Goal: Task Accomplishment & Management: Manage account settings

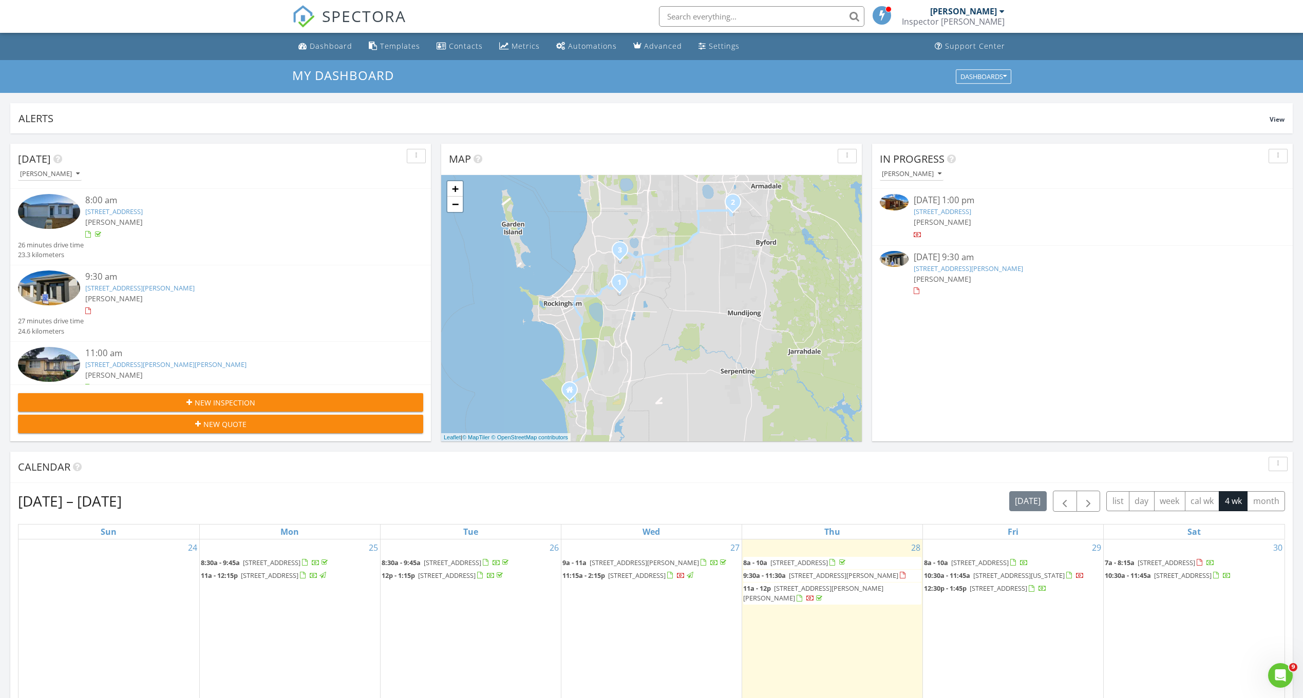
scroll to position [951, 1319]
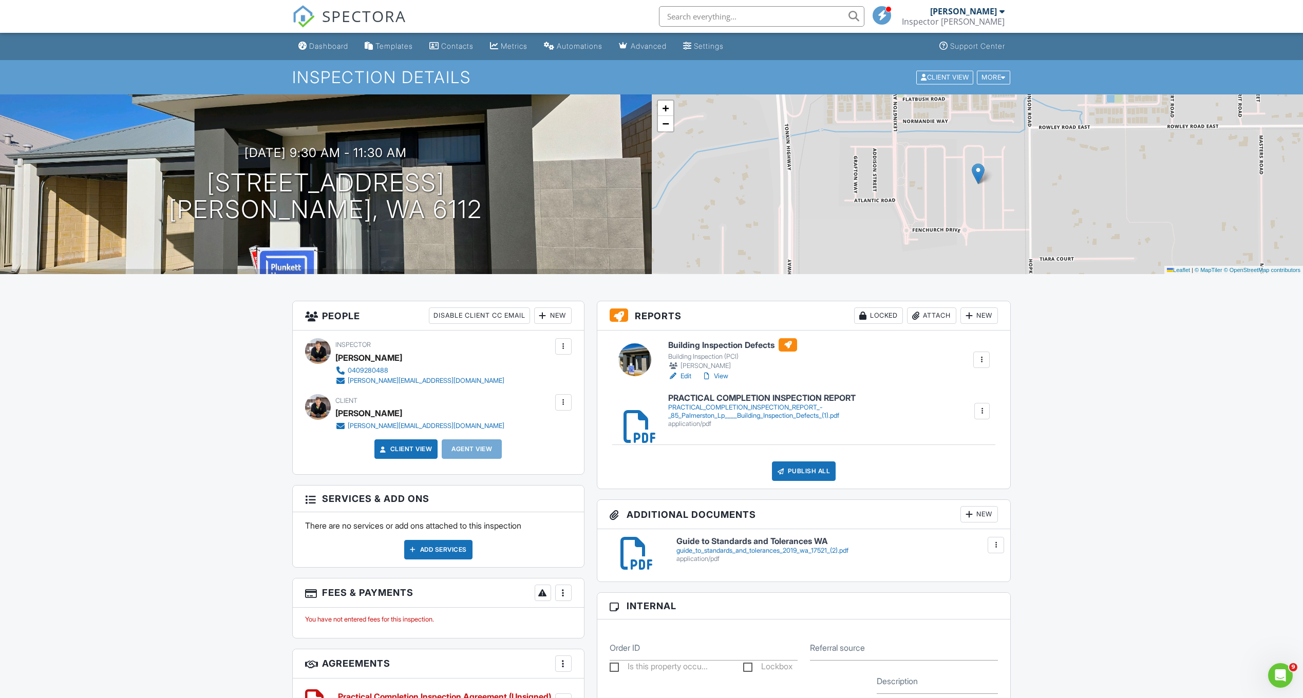
click at [561, 404] on div at bounding box center [563, 402] width 10 height 10
click at [490, 432] on li "Edit" at bounding box center [508, 434] width 115 height 26
click at [566, 404] on div at bounding box center [563, 402] width 10 height 10
click at [465, 434] on li "Edit" at bounding box center [508, 434] width 115 height 26
click at [558, 410] on div at bounding box center [563, 402] width 16 height 16
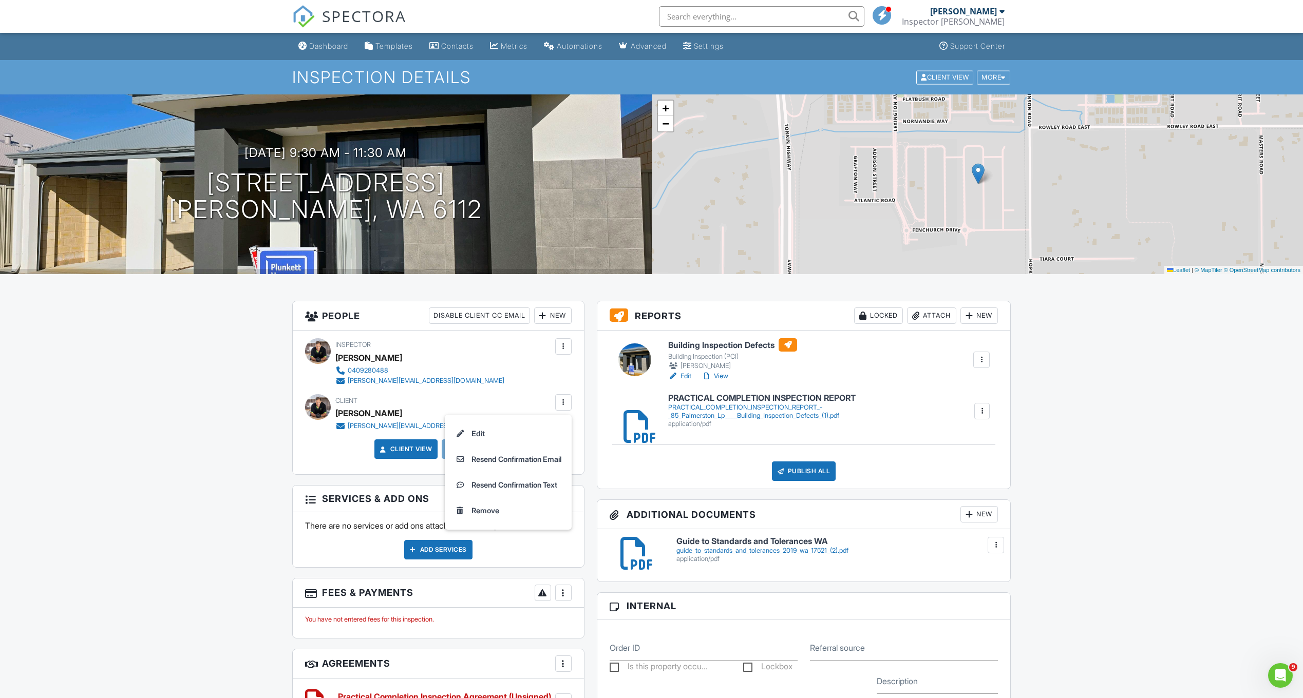
click at [461, 433] on li "Edit" at bounding box center [508, 434] width 115 height 26
click at [563, 403] on div at bounding box center [563, 402] width 10 height 10
click at [471, 434] on li "Edit" at bounding box center [508, 434] width 115 height 26
click at [562, 401] on div at bounding box center [563, 402] width 10 height 10
click at [481, 508] on div "Remove" at bounding box center [485, 511] width 28 height 12
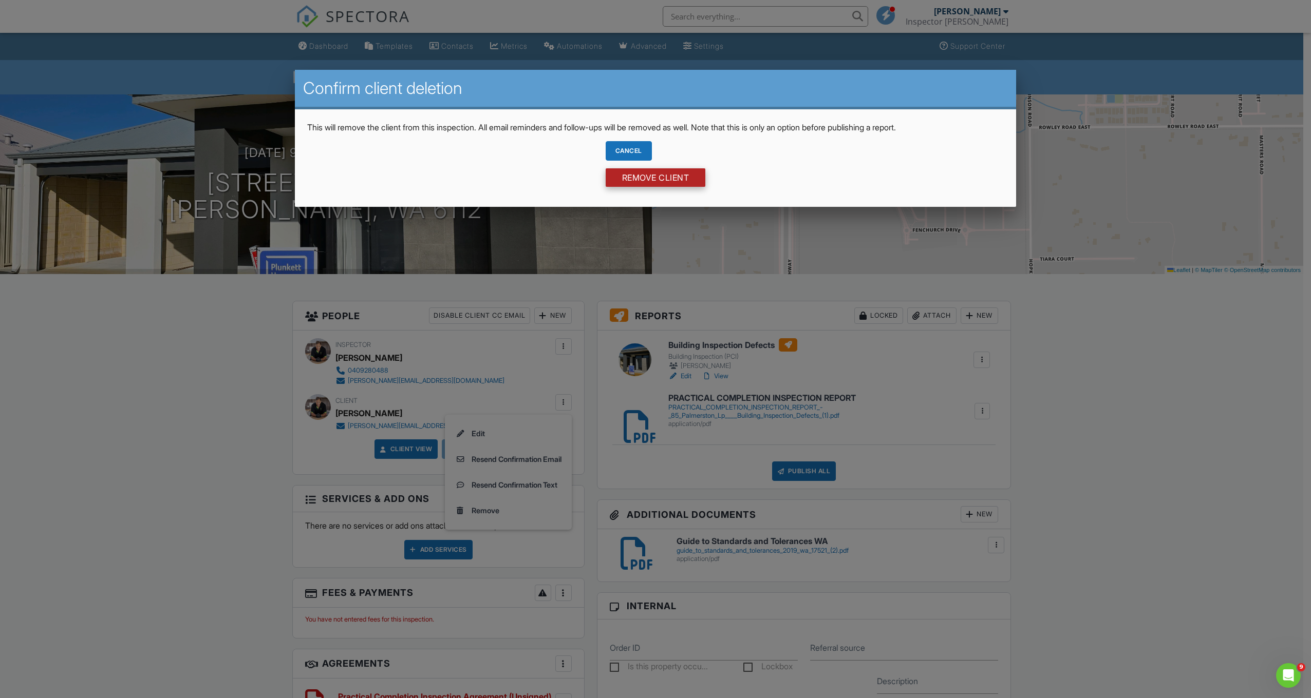
click at [653, 185] on input "Remove Client" at bounding box center [655, 177] width 100 height 18
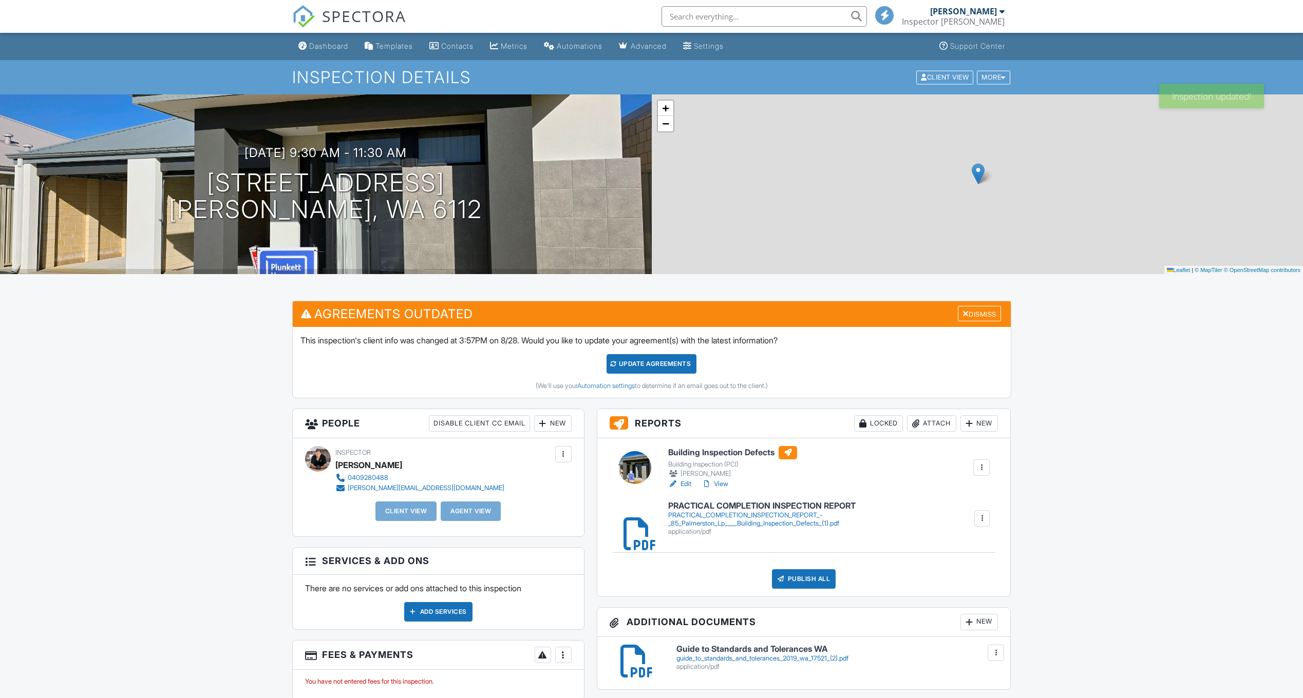
click at [563, 422] on div "New" at bounding box center [552, 423] width 37 height 16
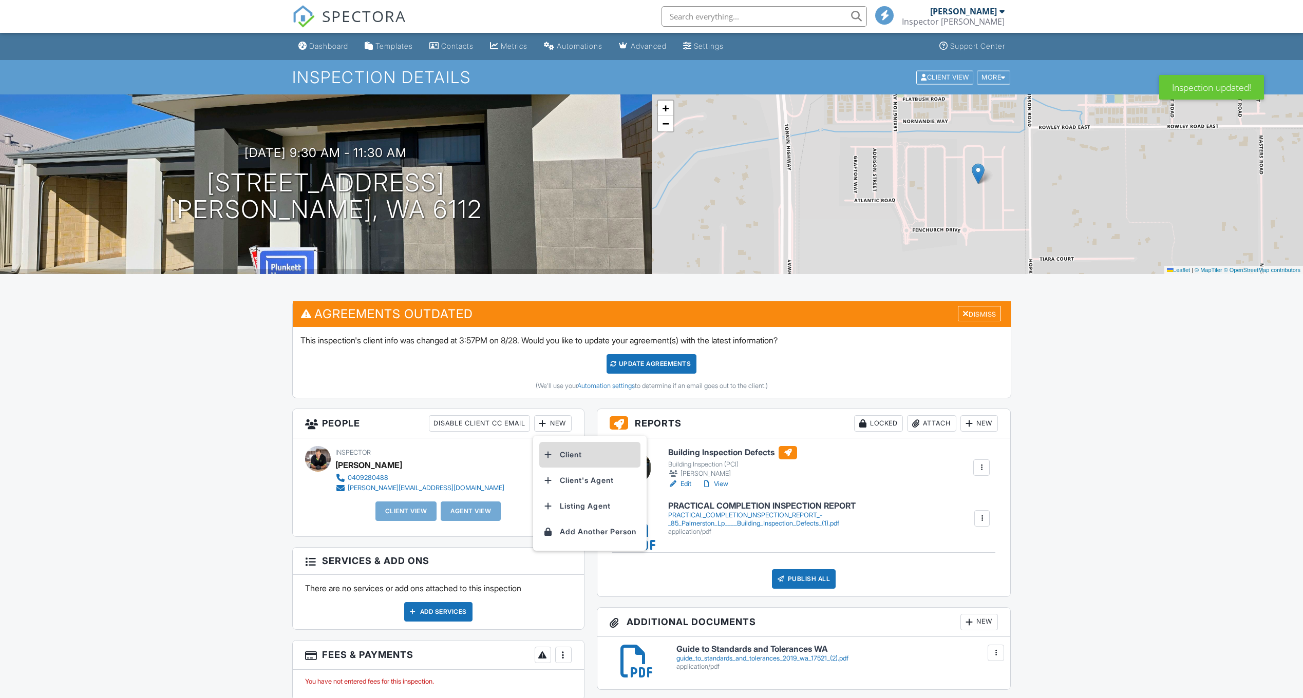
click at [584, 453] on li "Client" at bounding box center [589, 455] width 101 height 26
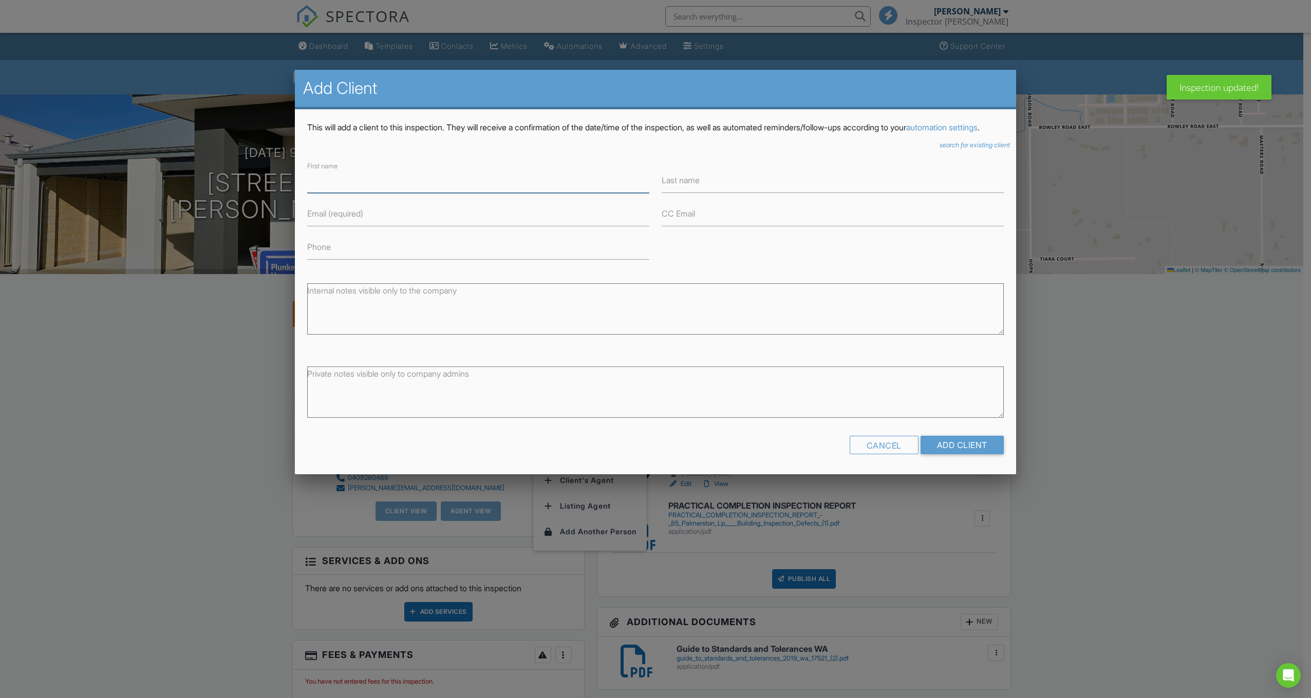
click at [359, 191] on input "First name" at bounding box center [478, 180] width 342 height 25
paste input "[PERSON_NAME]"
type input "[PERSON_NAME]"
click at [787, 193] on input "Last name" at bounding box center [832, 180] width 342 height 25
paste input "[PERSON_NAME]"
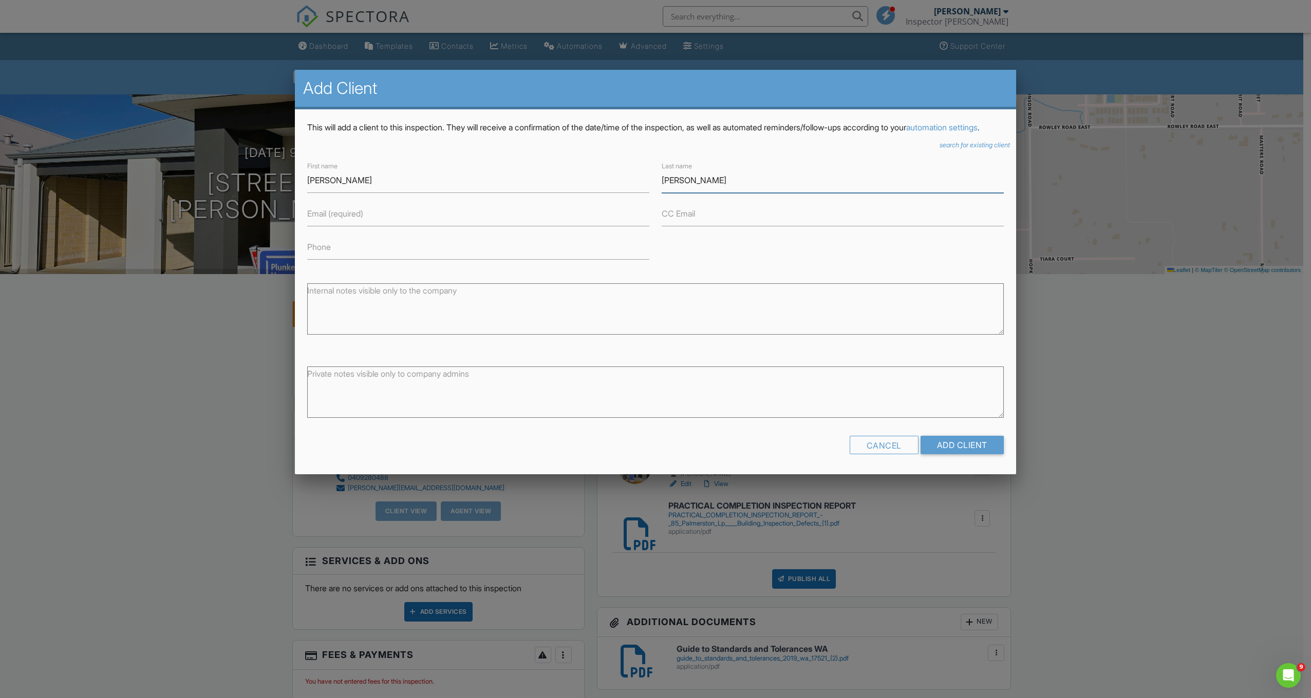
drag, startPoint x: 691, startPoint y: 191, endPoint x: 657, endPoint y: 191, distance: 34.4
click at [657, 191] on div "Last name Steven Andriske" at bounding box center [832, 176] width 354 height 33
type input "Andriske"
drag, startPoint x: 376, startPoint y: 192, endPoint x: 338, endPoint y: 194, distance: 38.5
click at [338, 193] on input "[PERSON_NAME]" at bounding box center [478, 180] width 342 height 25
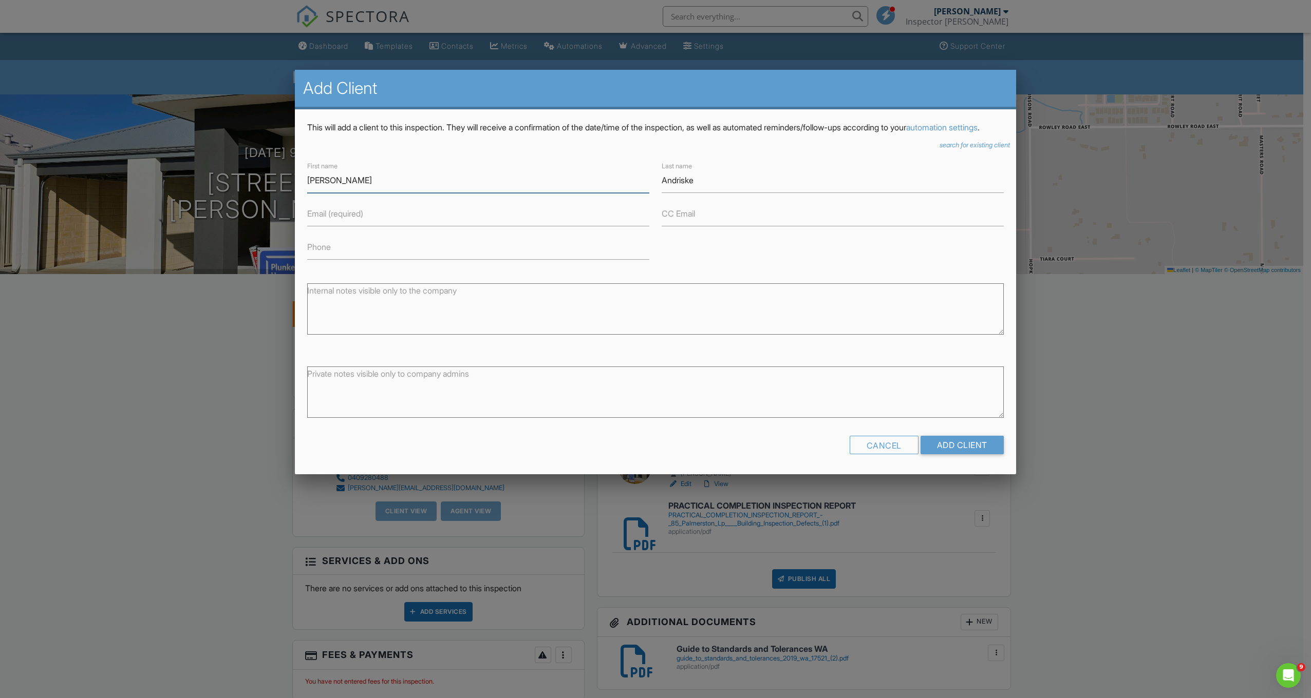
type input "[PERSON_NAME]"
click at [350, 219] on label "Email (required)" at bounding box center [335, 213] width 56 height 11
click at [350, 225] on input "Email (required)" at bounding box center [478, 213] width 342 height 25
paste input "mailto:stevenandriske@gmail.com"
drag, startPoint x: 334, startPoint y: 228, endPoint x: 300, endPoint y: 230, distance: 34.0
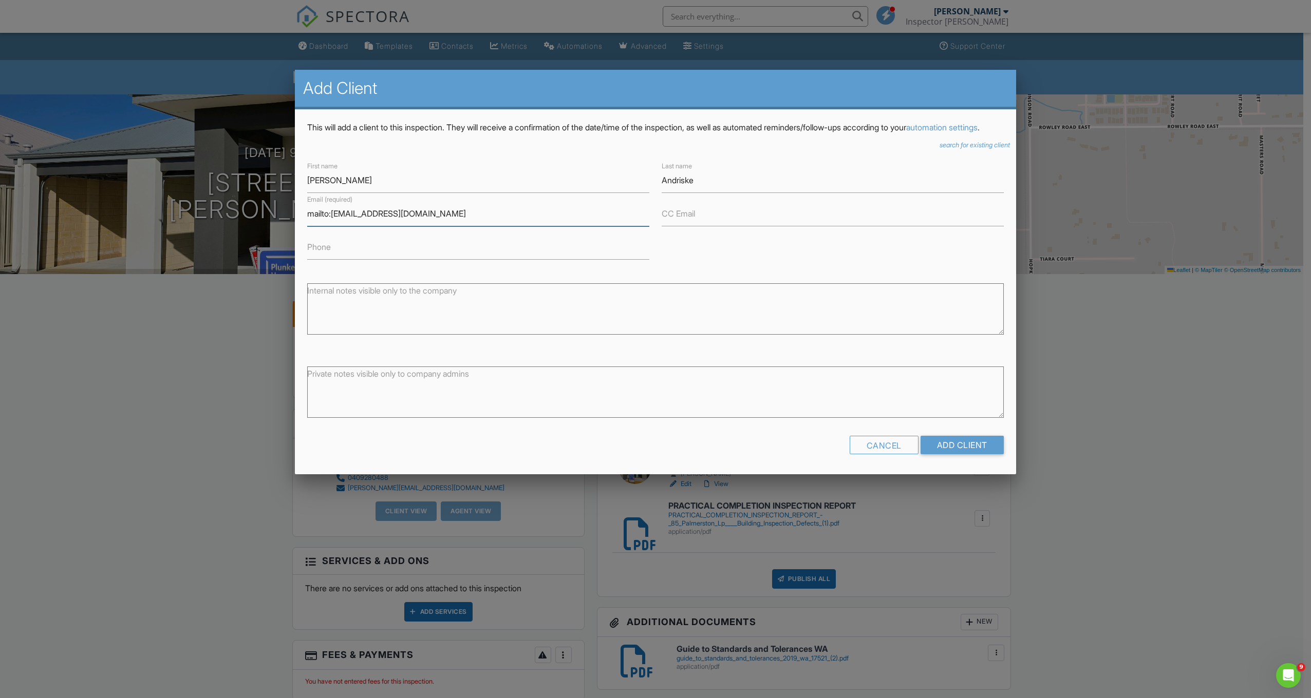
click at [300, 230] on div "This will add a client to this inspection. They will receive a confirmation of …" at bounding box center [655, 291] width 721 height 365
type input "[EMAIL_ADDRESS][DOMAIN_NAME]"
click at [985, 454] on input "Add Client" at bounding box center [961, 445] width 83 height 18
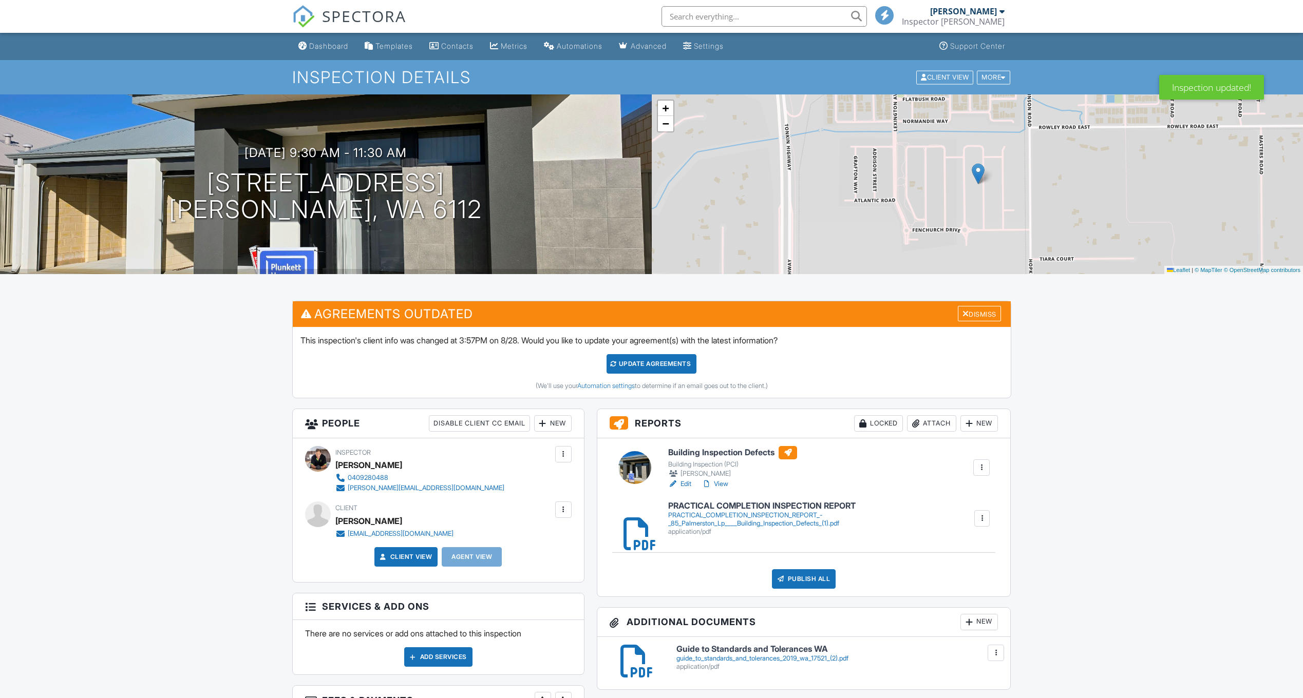
click at [558, 423] on div "New" at bounding box center [552, 423] width 37 height 16
click at [594, 480] on li "Client's Agent" at bounding box center [589, 481] width 101 height 26
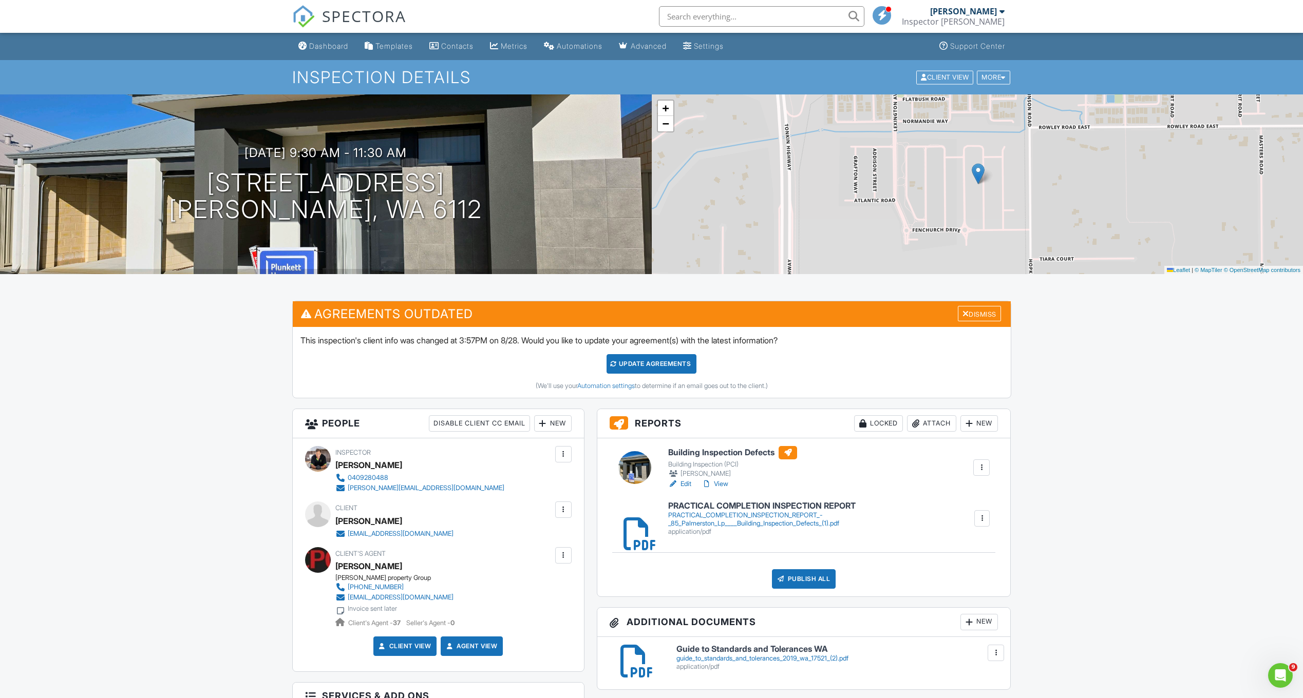
click at [669, 357] on div "Update Agreements" at bounding box center [651, 364] width 90 height 20
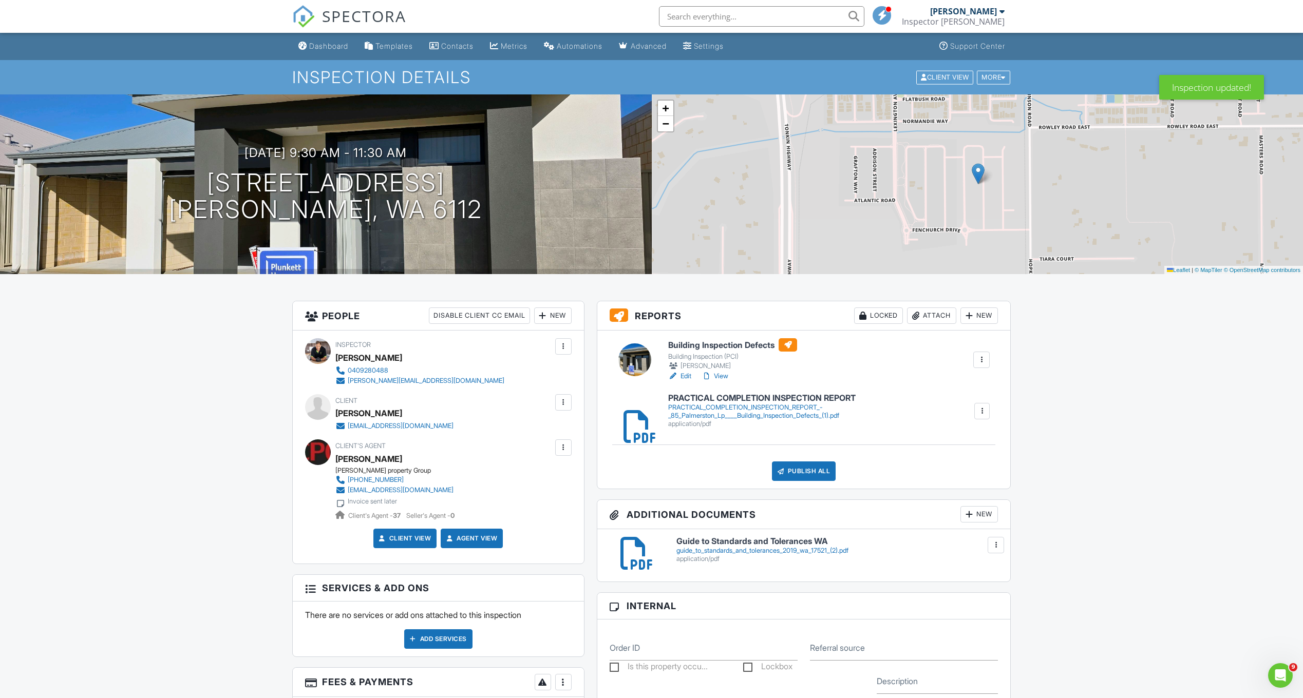
click at [803, 395] on h6 "PRACTICAL COMPLETION INSPECTION REPORT" at bounding box center [821, 398] width 306 height 9
click at [782, 394] on h6 "PRACTICAL COMPLETION INSPECTION REPORT" at bounding box center [821, 398] width 306 height 9
click at [725, 347] on h6 "Building Inspection Defects" at bounding box center [732, 344] width 129 height 13
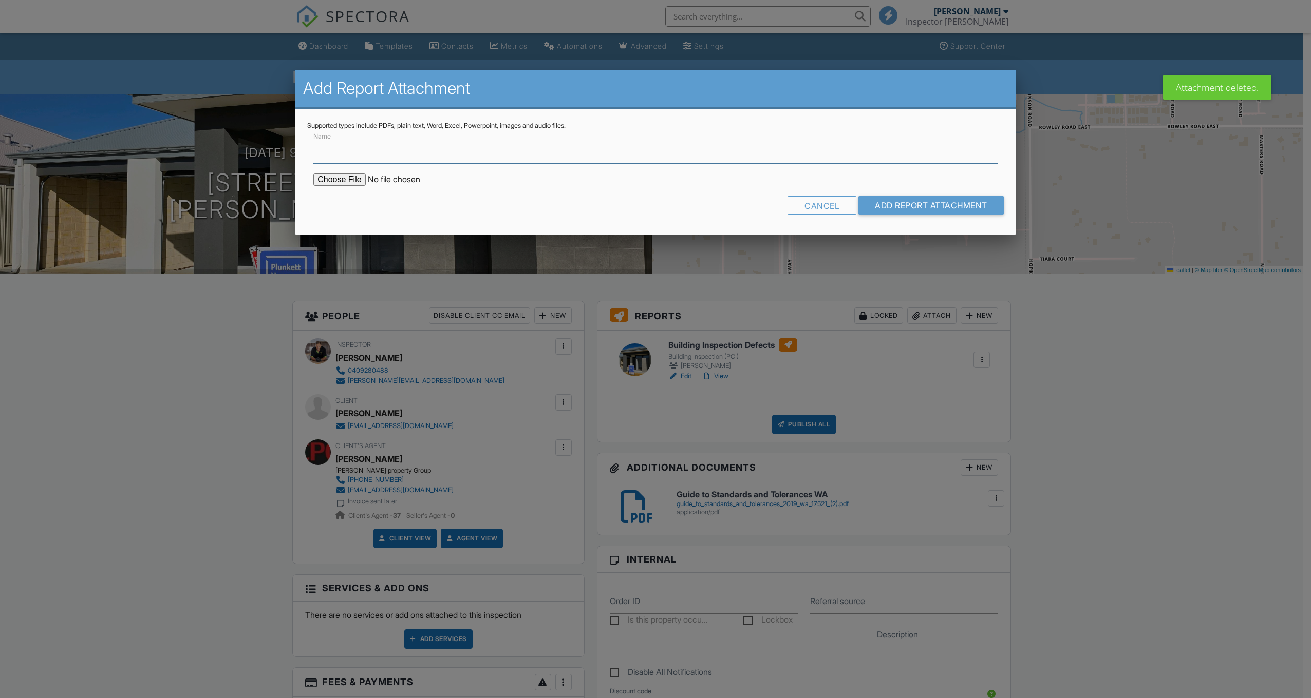
click at [501, 157] on input "Name" at bounding box center [655, 150] width 684 height 25
paste input "PRACTICAL COMPLETION INSPECTION REPORT 1"
type input "PRACTICAL COMPLETION INSPECTION REPORT 1"
click at [349, 181] on input "file" at bounding box center [400, 180] width 175 height 12
type input "C:\fakepath\PRACTICAL COMPLETION INSPECTION REPORT 1 - 85_Palmerston_Lp____Buil…"
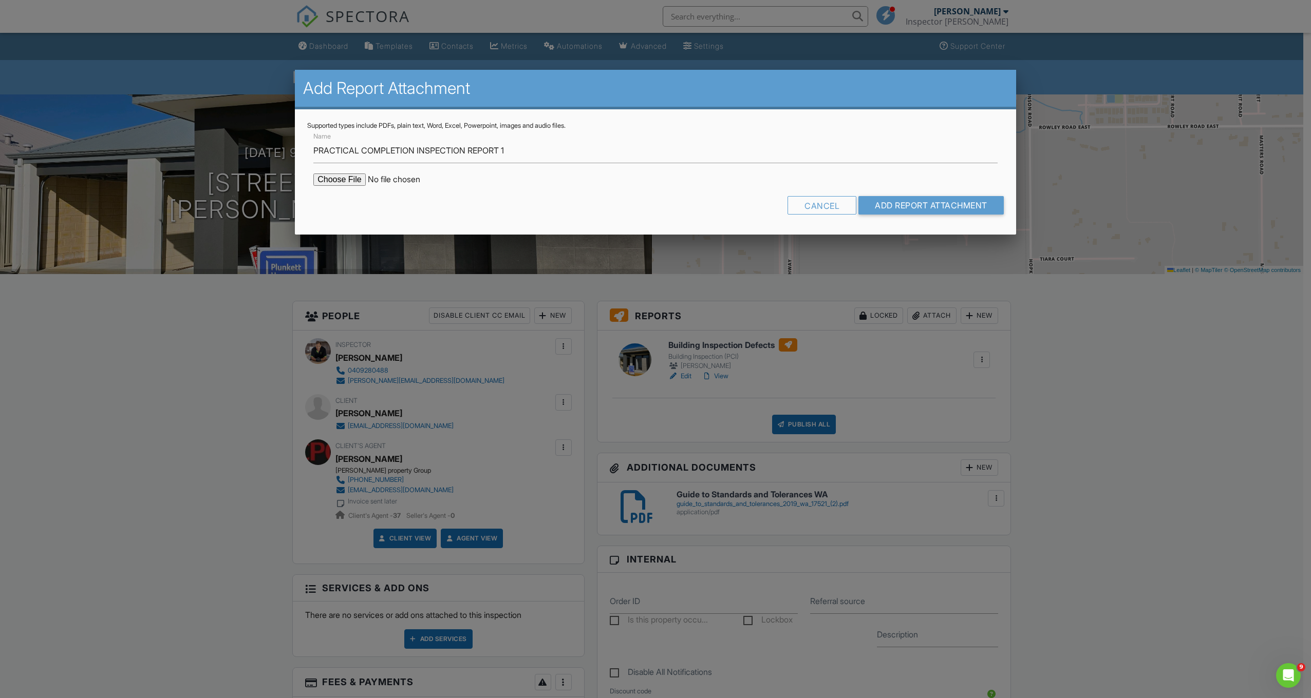
click at [984, 215] on div "Cancel Add Report Attachment" at bounding box center [655, 209] width 696 height 26
click at [984, 212] on input "Add Report Attachment" at bounding box center [930, 205] width 145 height 18
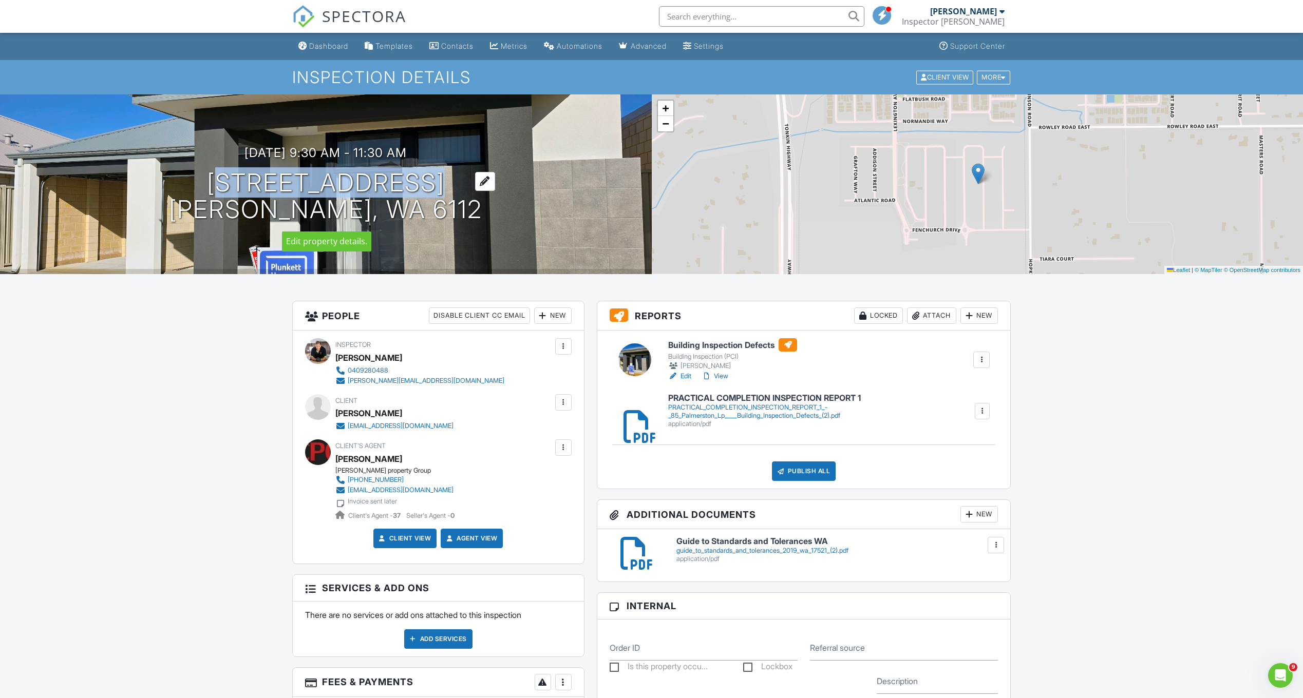
drag, startPoint x: 210, startPoint y: 180, endPoint x: 435, endPoint y: 192, distance: 225.2
click at [435, 192] on h1 "85 Palmerston Lp Hilbert, WA 6112" at bounding box center [325, 196] width 313 height 54
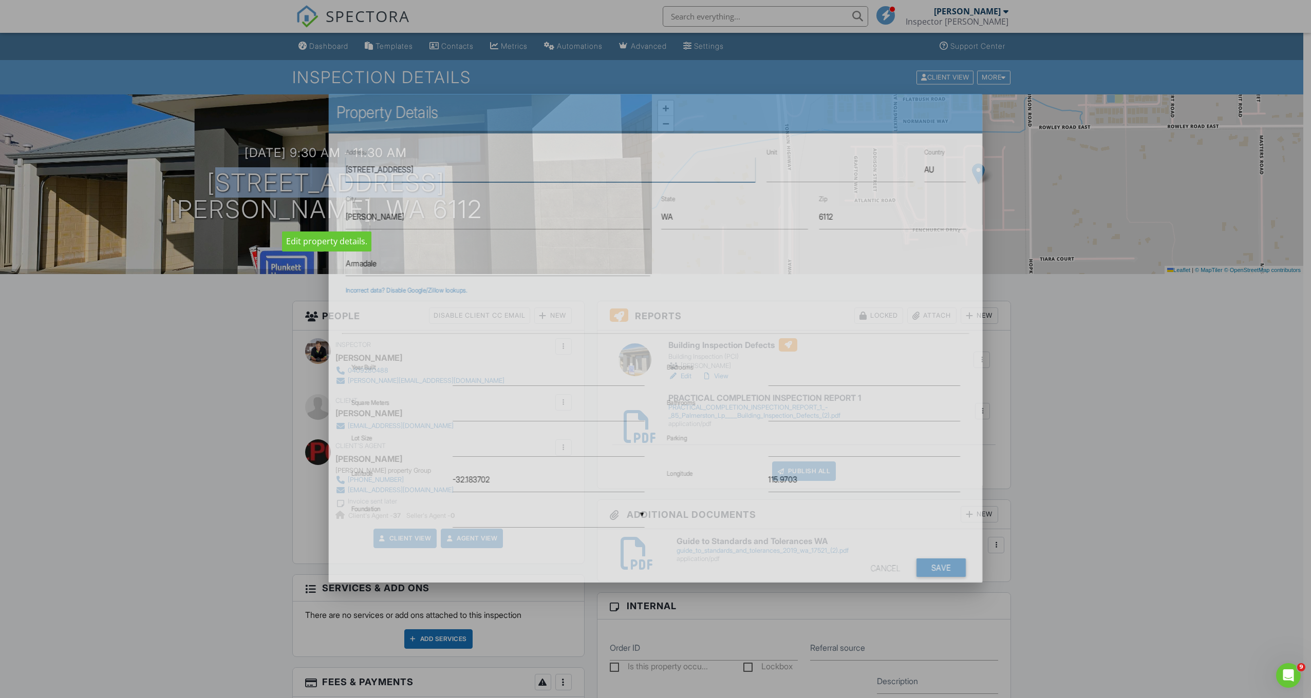
drag, startPoint x: 435, startPoint y: 192, endPoint x: 408, endPoint y: 187, distance: 27.0
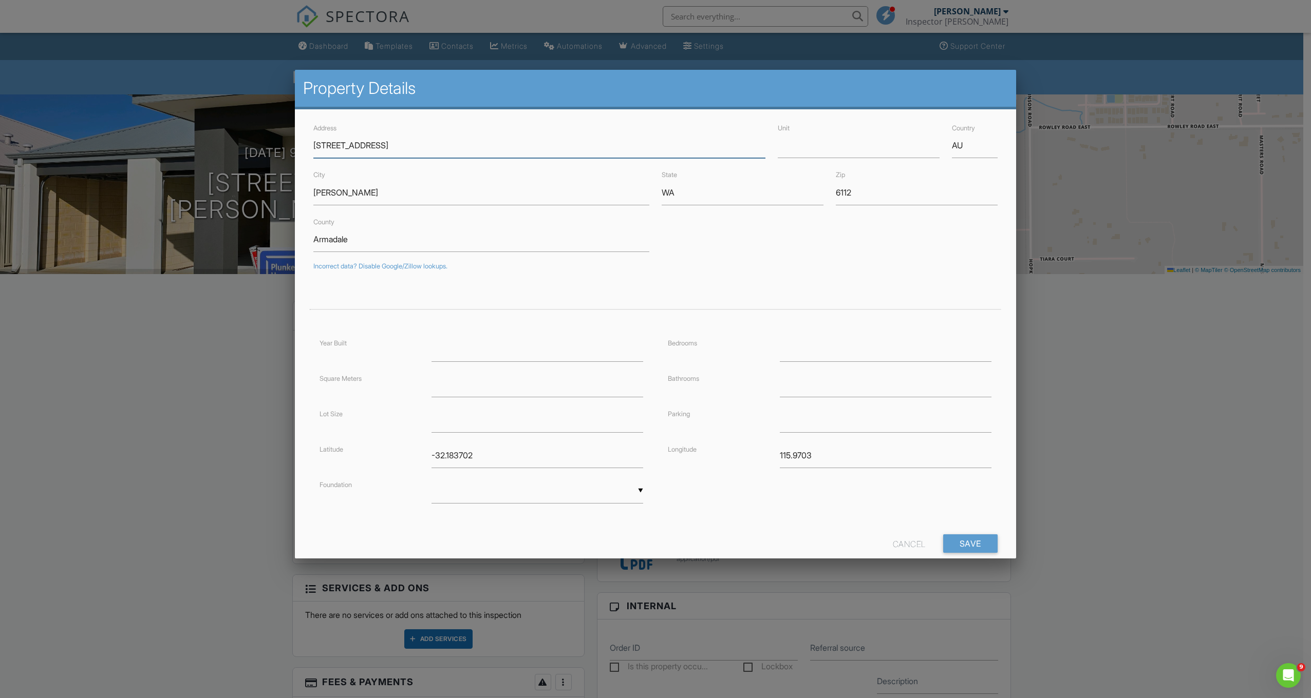
drag, startPoint x: 408, startPoint y: 187, endPoint x: 370, endPoint y: 148, distance: 54.8
click at [373, 195] on input "[PERSON_NAME]" at bounding box center [481, 192] width 336 height 25
click at [962, 543] on input "Save" at bounding box center [970, 544] width 54 height 18
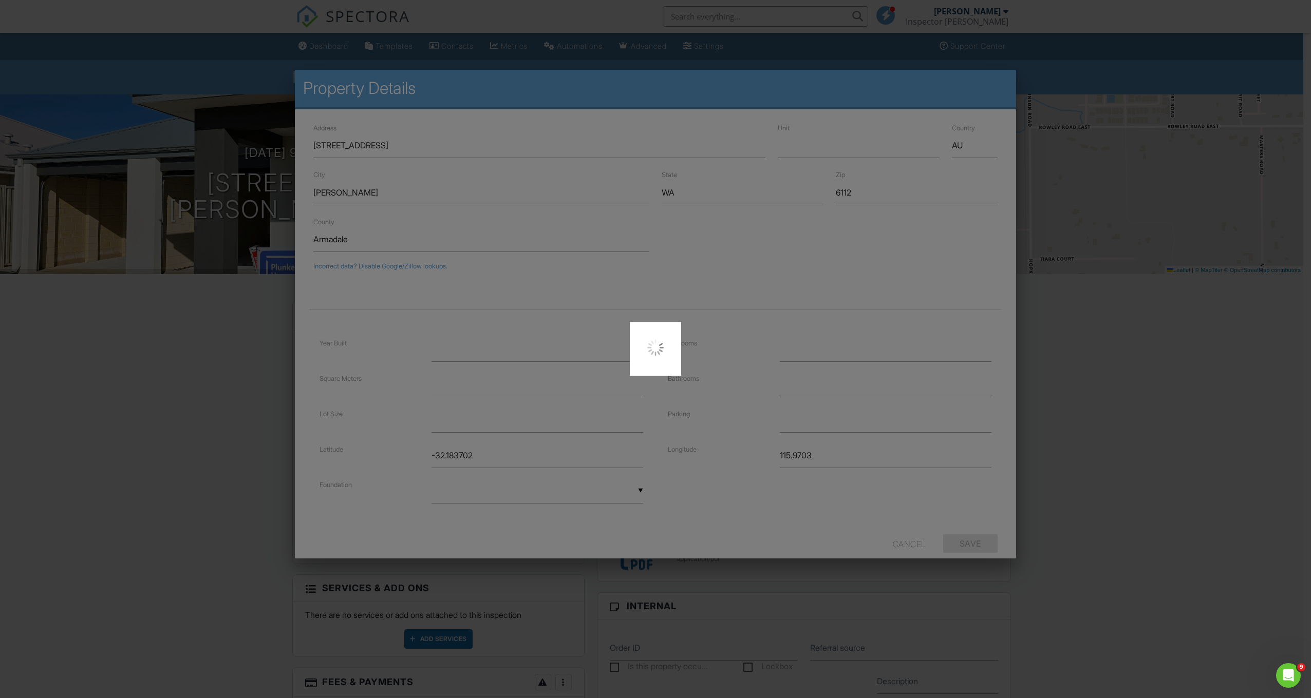
click at [1251, 407] on div at bounding box center [655, 349] width 1311 height 698
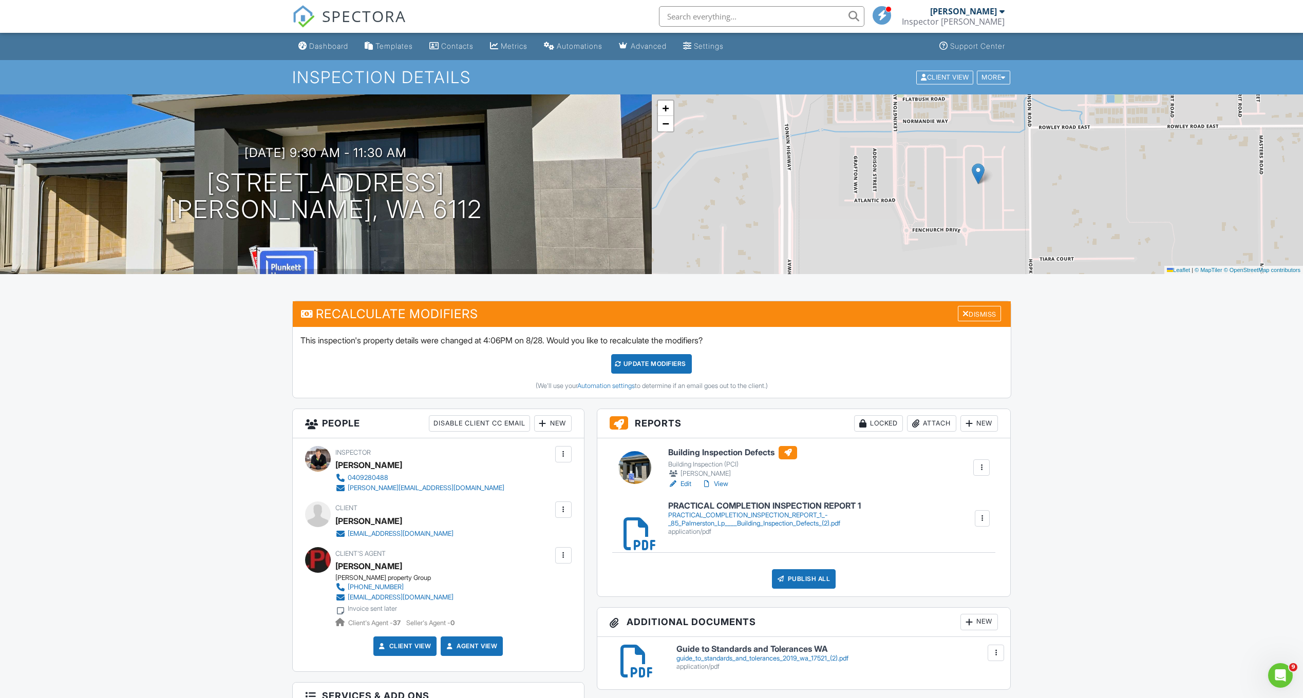
drag, startPoint x: 404, startPoint y: 522, endPoint x: 337, endPoint y: 520, distance: 66.8
click at [337, 520] on div "[PERSON_NAME]" at bounding box center [398, 521] width 126 height 15
copy div "[PERSON_NAME]"
click at [637, 362] on div "UPDATE Modifiers" at bounding box center [651, 364] width 81 height 20
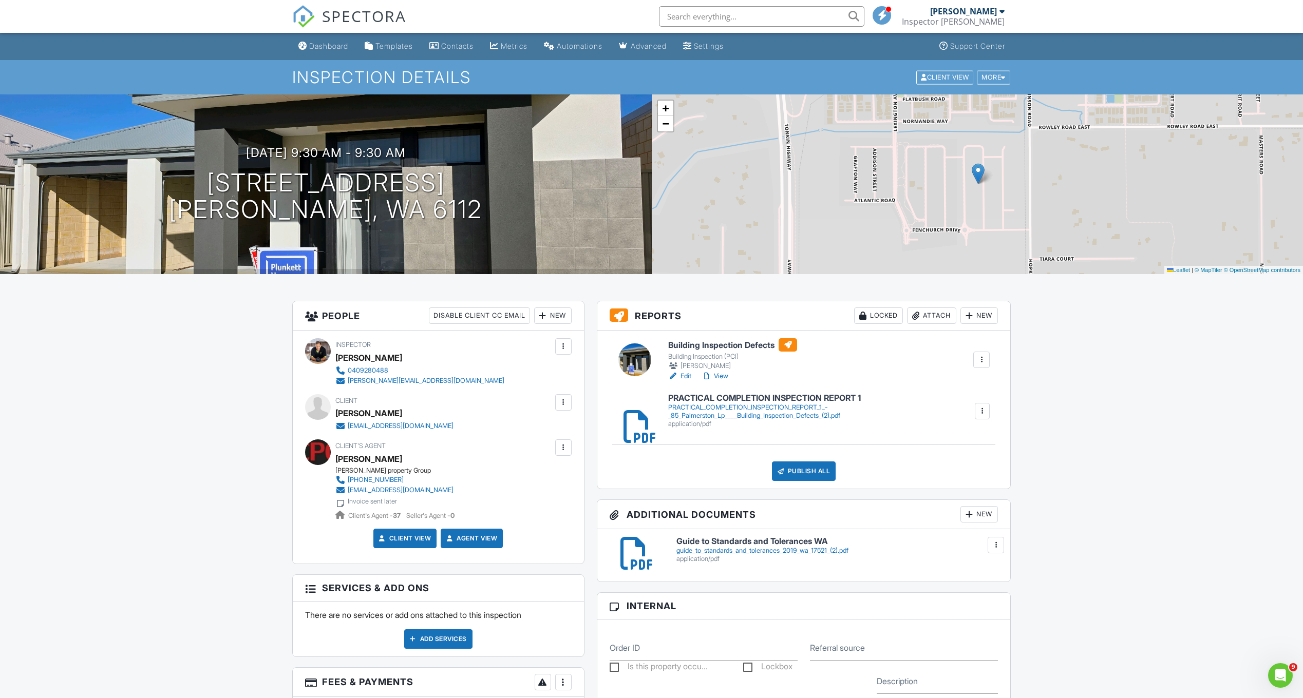
click at [884, 317] on div "Locked" at bounding box center [878, 316] width 49 height 16
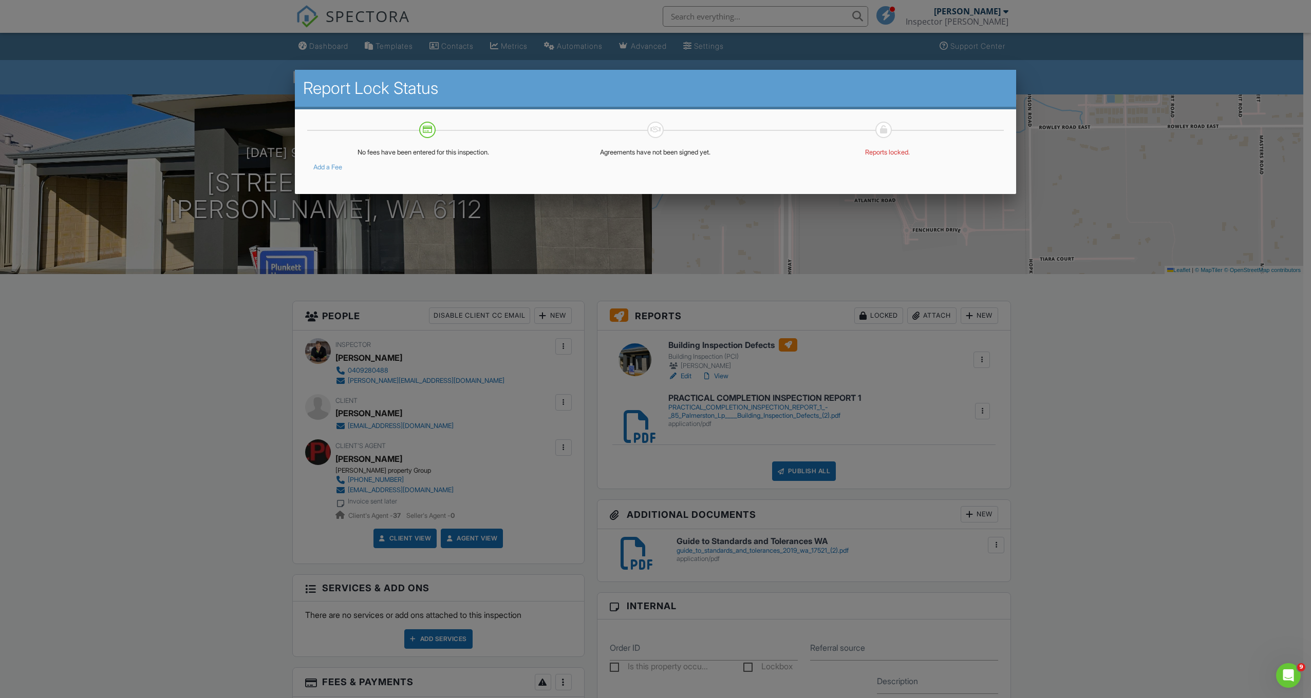
click at [884, 156] on p "Reports locked." at bounding box center [887, 152] width 220 height 8
click at [887, 154] on p "Reports locked." at bounding box center [887, 152] width 220 height 8
click at [805, 470] on div at bounding box center [655, 385] width 1311 height 873
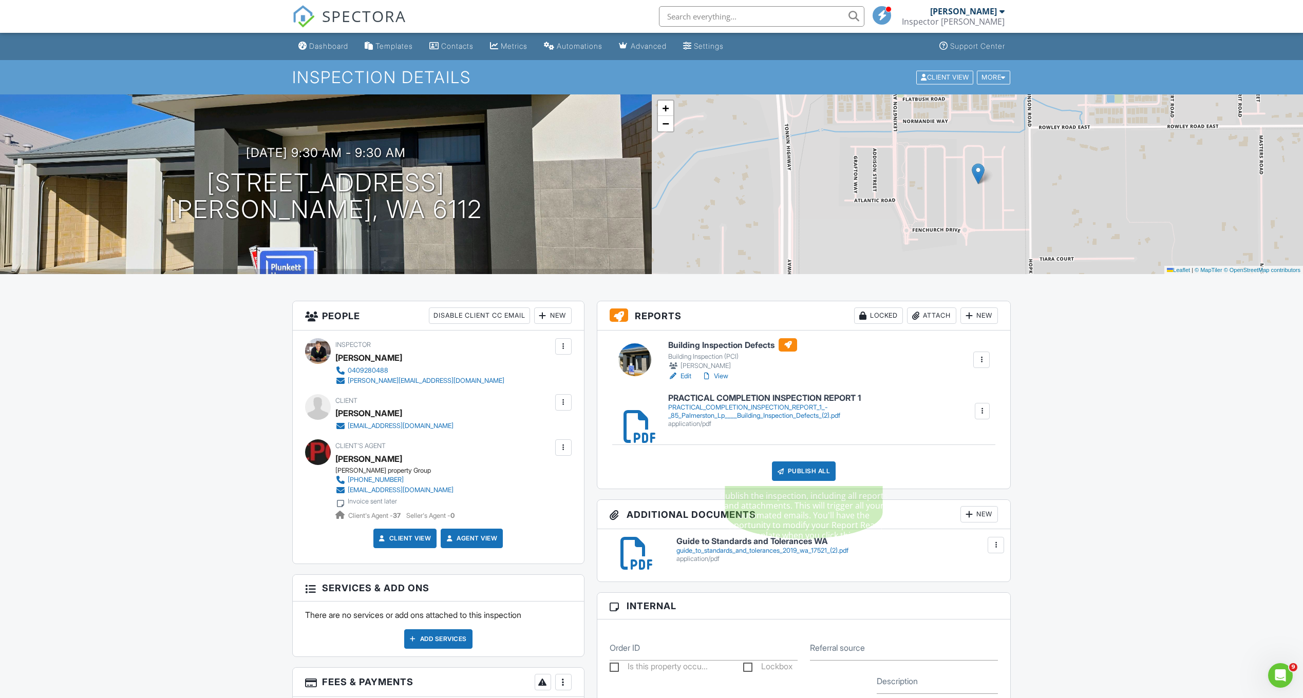
click at [805, 470] on div "Publish All" at bounding box center [804, 472] width 64 height 20
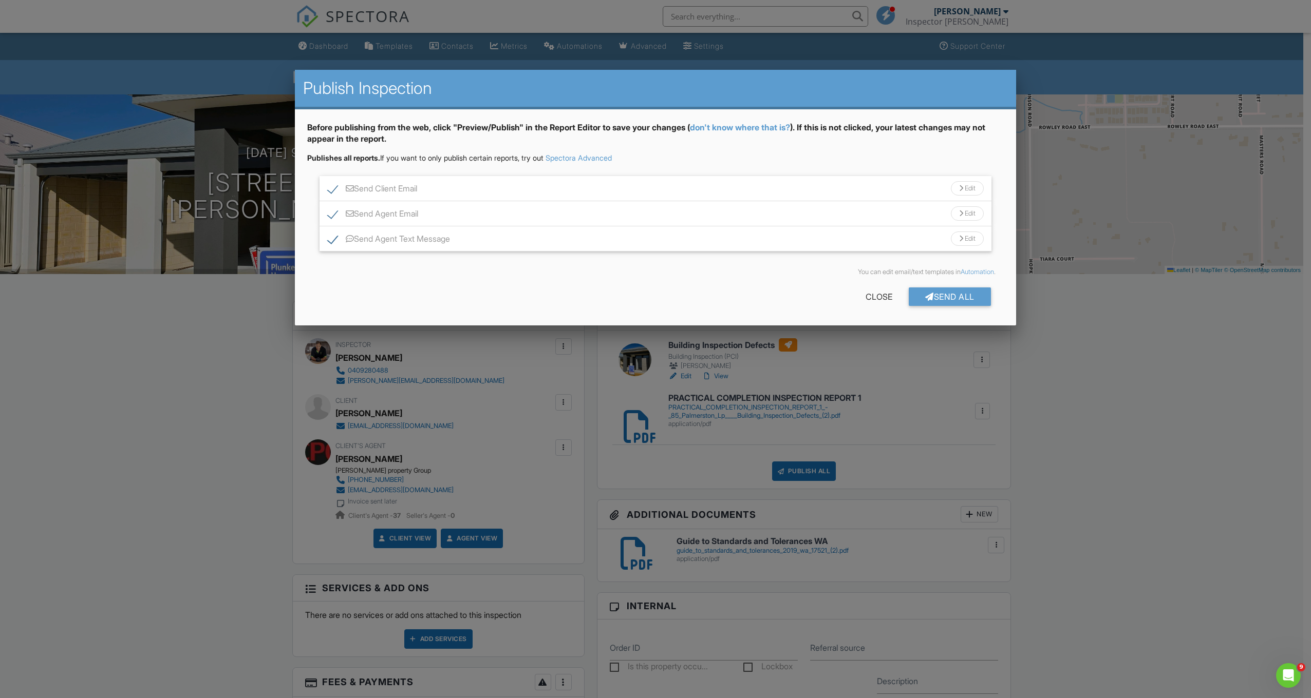
click at [460, 186] on div "Send Client Email Edit" at bounding box center [655, 188] width 672 height 25
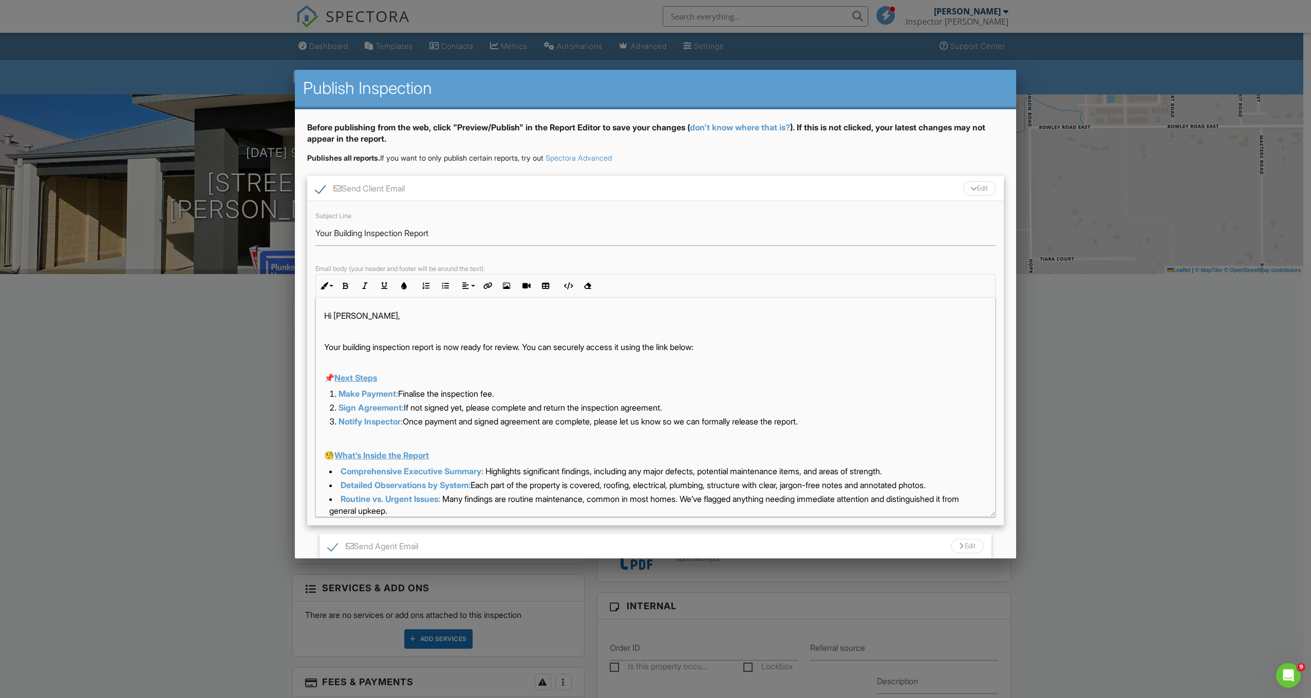
drag, startPoint x: 990, startPoint y: 371, endPoint x: 1020, endPoint y: 513, distance: 145.4
click at [356, 393] on span "Make Payment:" at bounding box center [368, 394] width 60 height 10
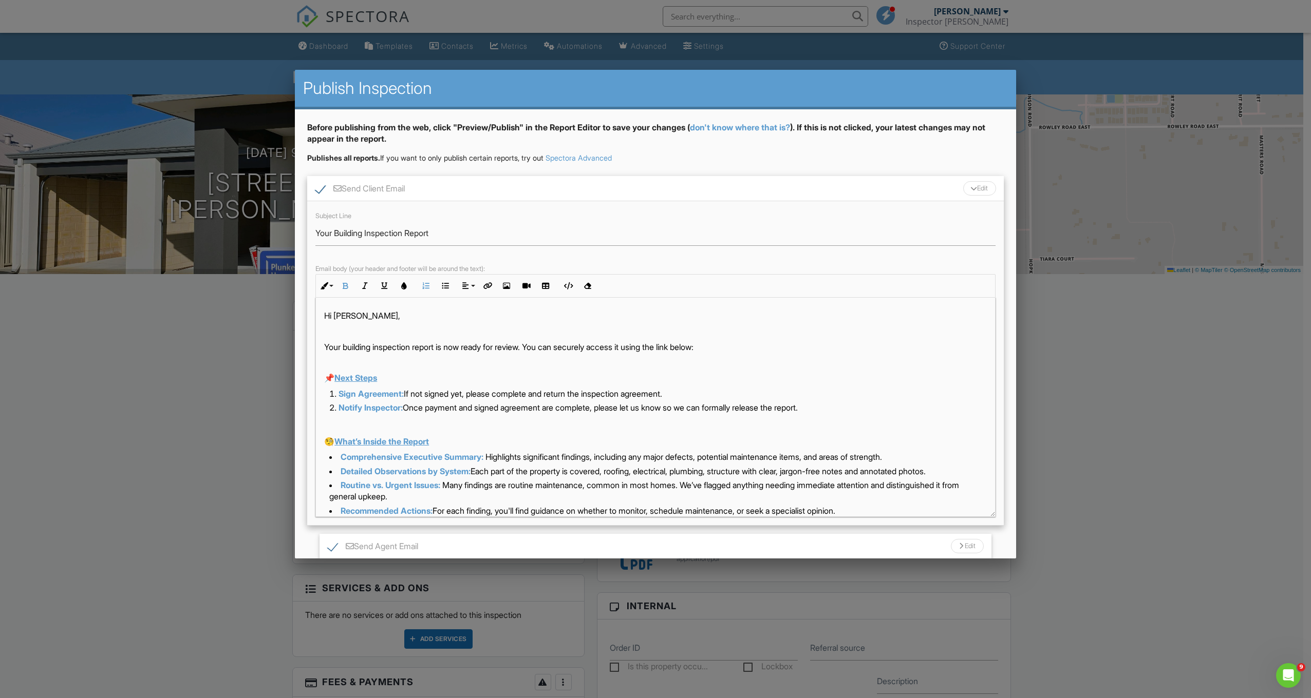
click at [368, 407] on span "Notify Inspector:" at bounding box center [370, 408] width 64 height 10
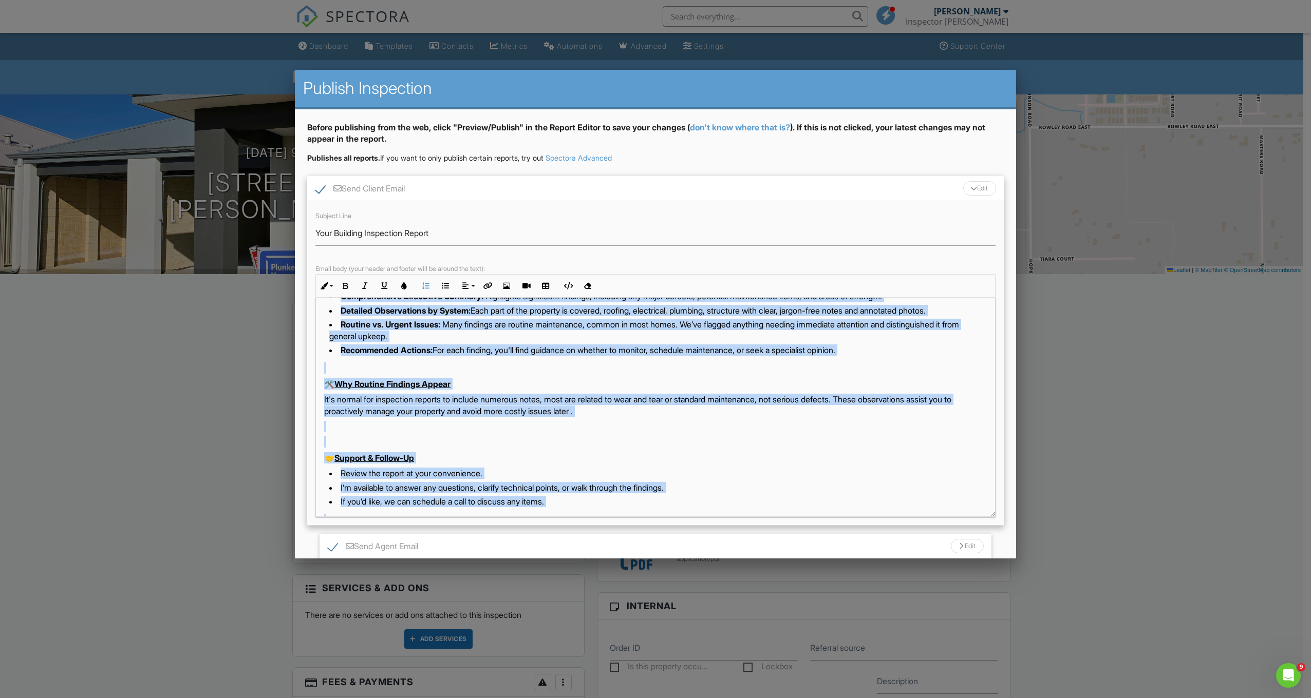
scroll to position [192, 0]
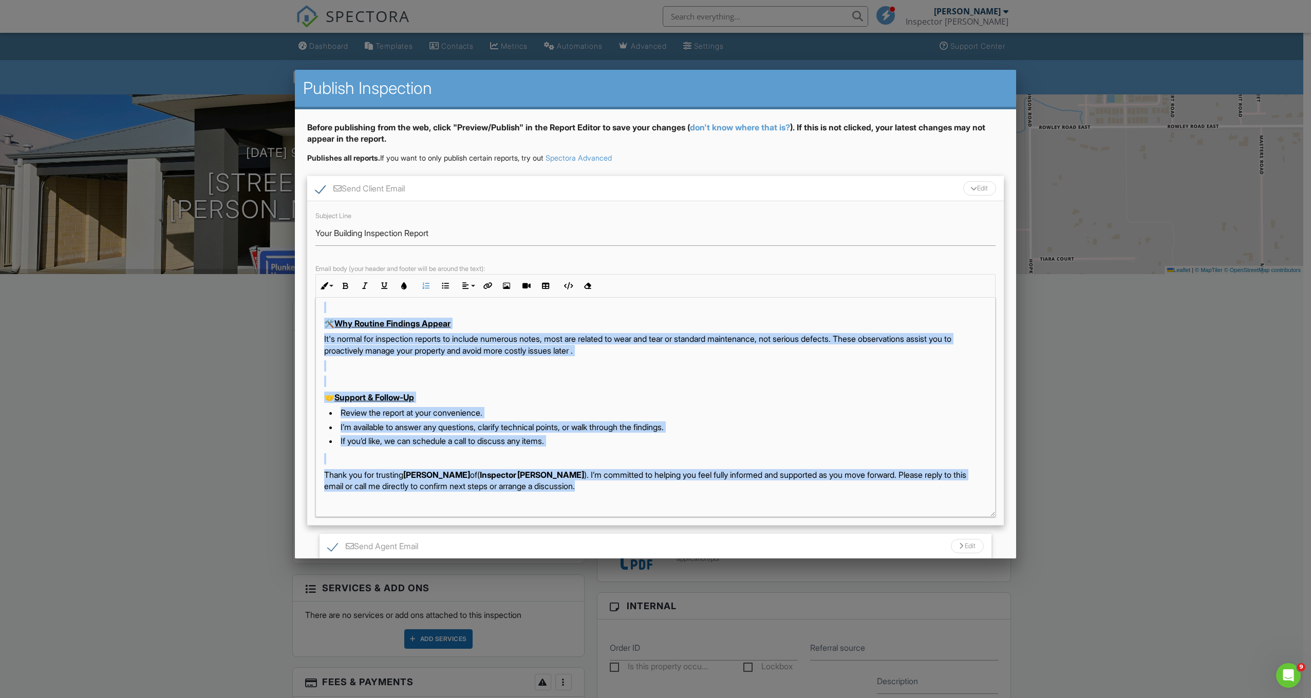
drag, startPoint x: 326, startPoint y: 410, endPoint x: 668, endPoint y: 483, distance: 349.7
click at [668, 483] on div "Hi Steven Andriske, Your building inspection report is now ready for review. Yo…" at bounding box center [655, 422] width 679 height 633
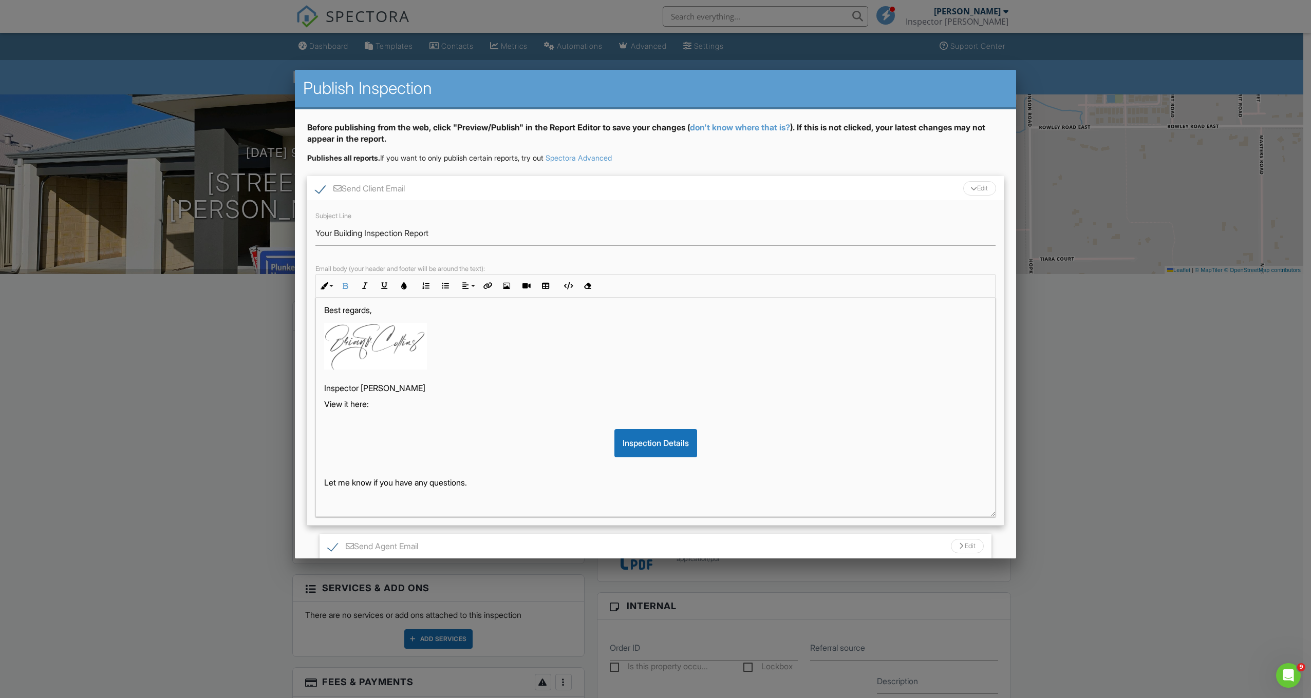
scroll to position [0, 0]
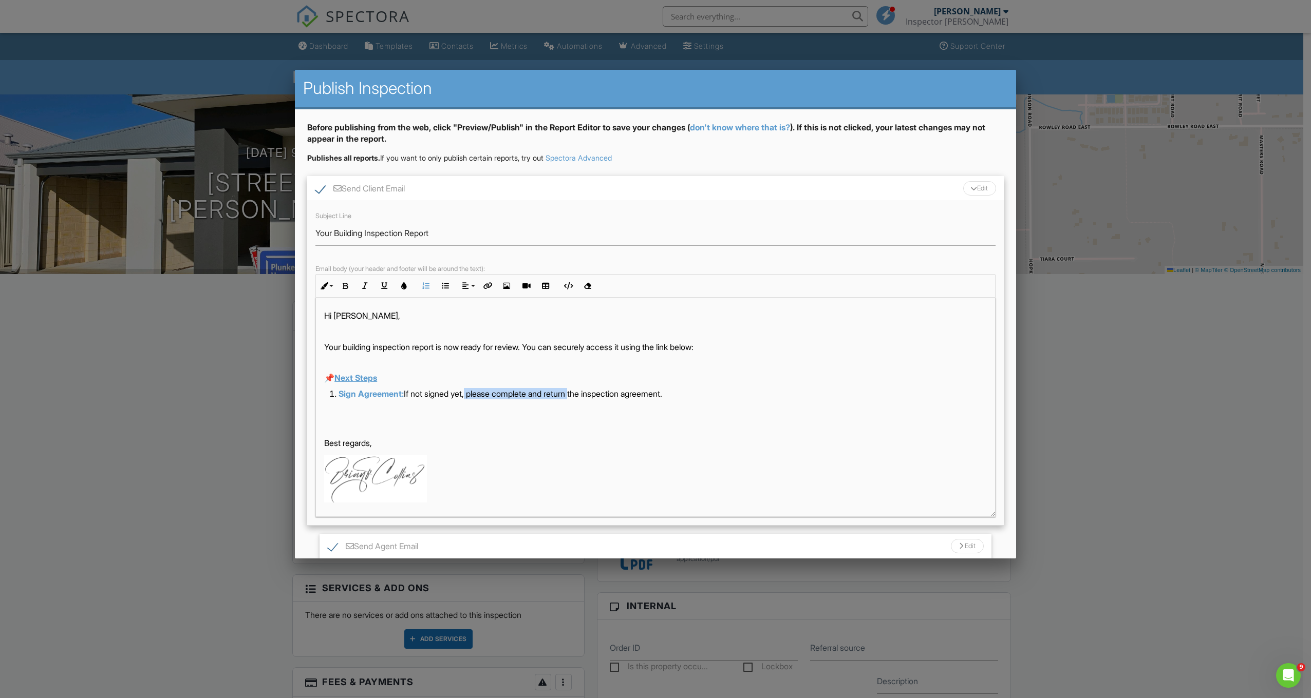
drag, startPoint x: 579, startPoint y: 394, endPoint x: 470, endPoint y: 394, distance: 109.4
click at [470, 394] on li "Sign Agreement: If not signed yet, please complete and return the inspection ag…" at bounding box center [657, 395] width 657 height 14
click at [552, 394] on li "Sign Agreement: Please sign the inspection agreement." at bounding box center [657, 395] width 657 height 14
drag, startPoint x: 729, startPoint y: 349, endPoint x: 536, endPoint y: 345, distance: 193.1
click at [536, 345] on p "Your building inspection report is now ready for review. You can securely acces…" at bounding box center [655, 346] width 662 height 11
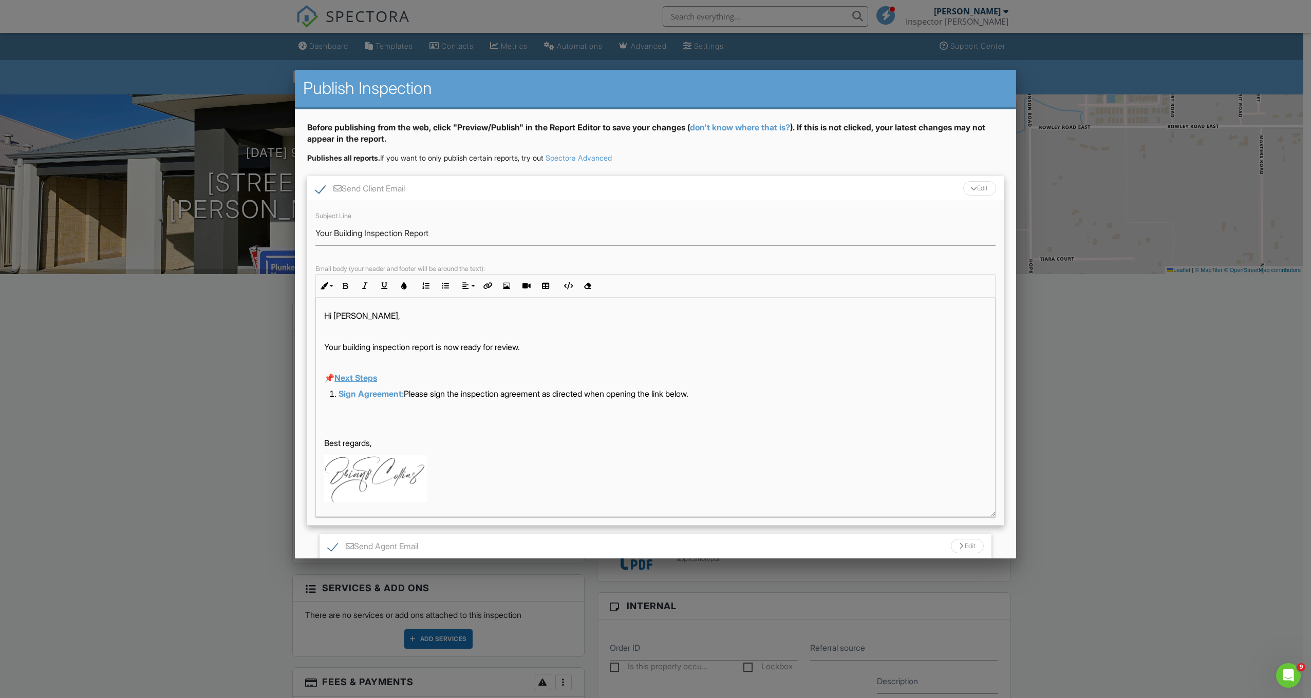
drag, startPoint x: 715, startPoint y: 393, endPoint x: 327, endPoint y: 396, distance: 388.2
click at [327, 396] on ol "Sign Agreement: Please sign the inspection agreement as directed when opening t…" at bounding box center [655, 395] width 662 height 14
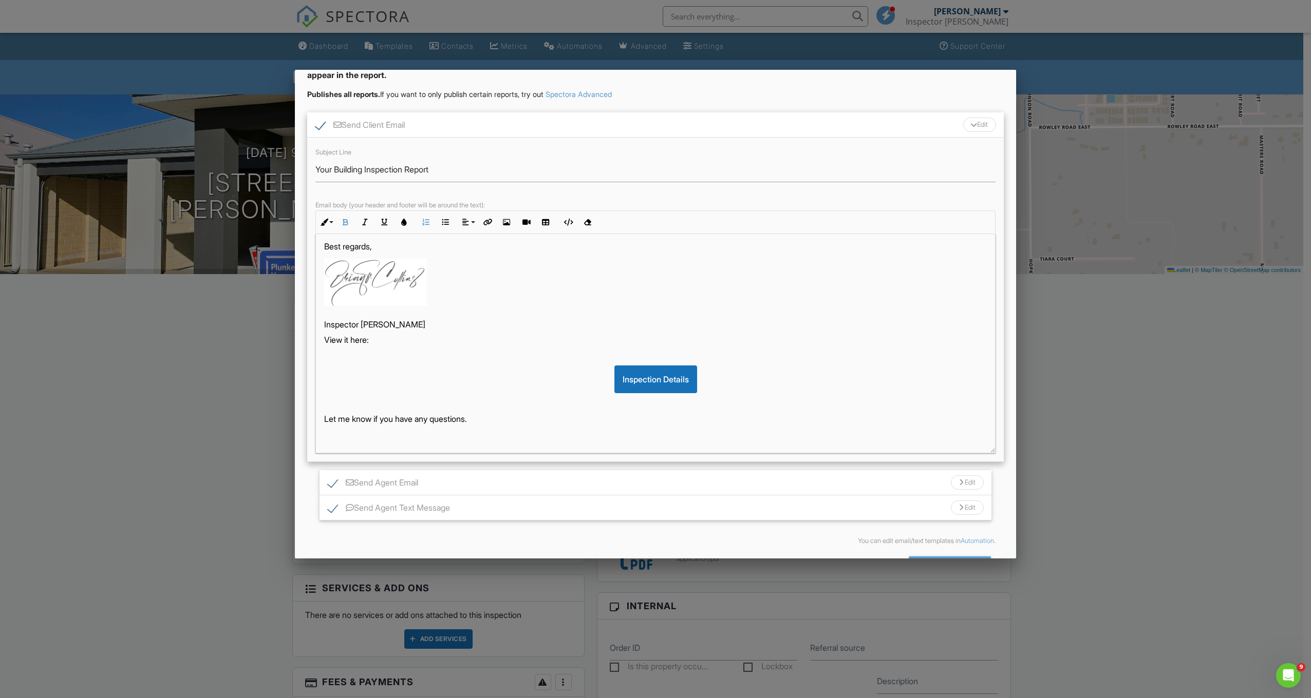
scroll to position [100, 0]
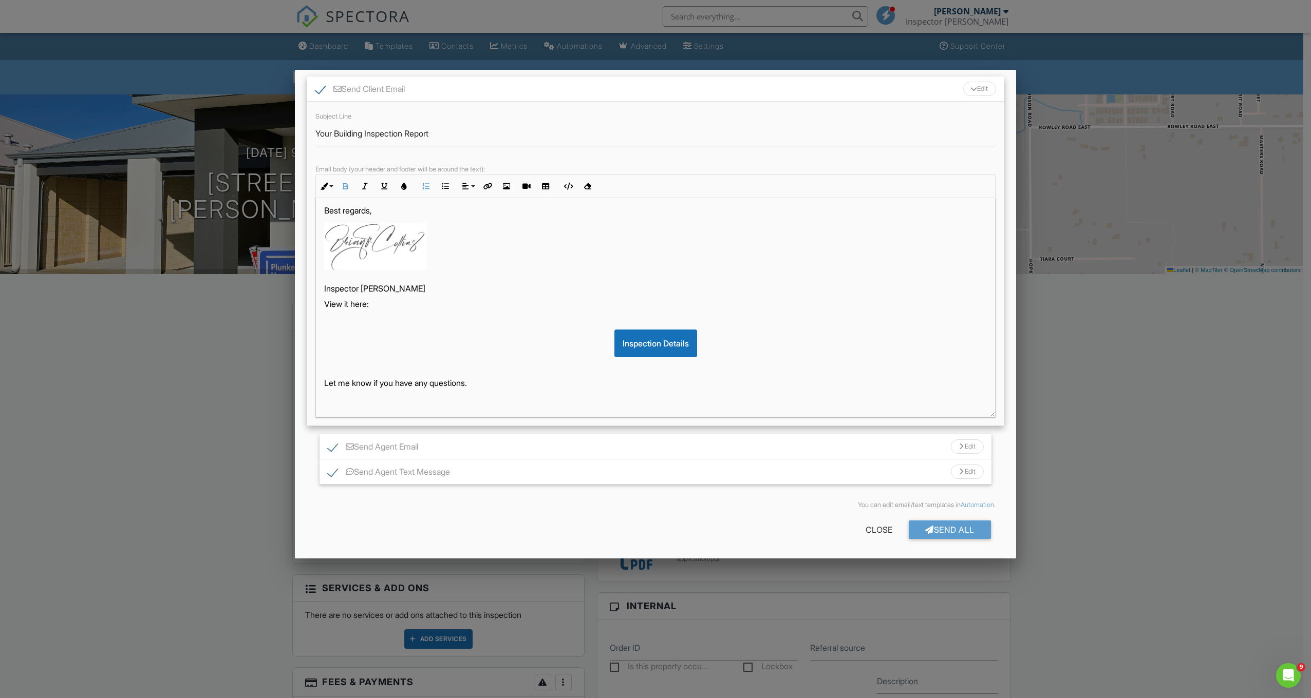
click at [330, 476] on label "Send Agent Text Message" at bounding box center [389, 473] width 122 height 13
checkbox input "false"
click at [328, 450] on label "Send Agent Email" at bounding box center [373, 448] width 90 height 13
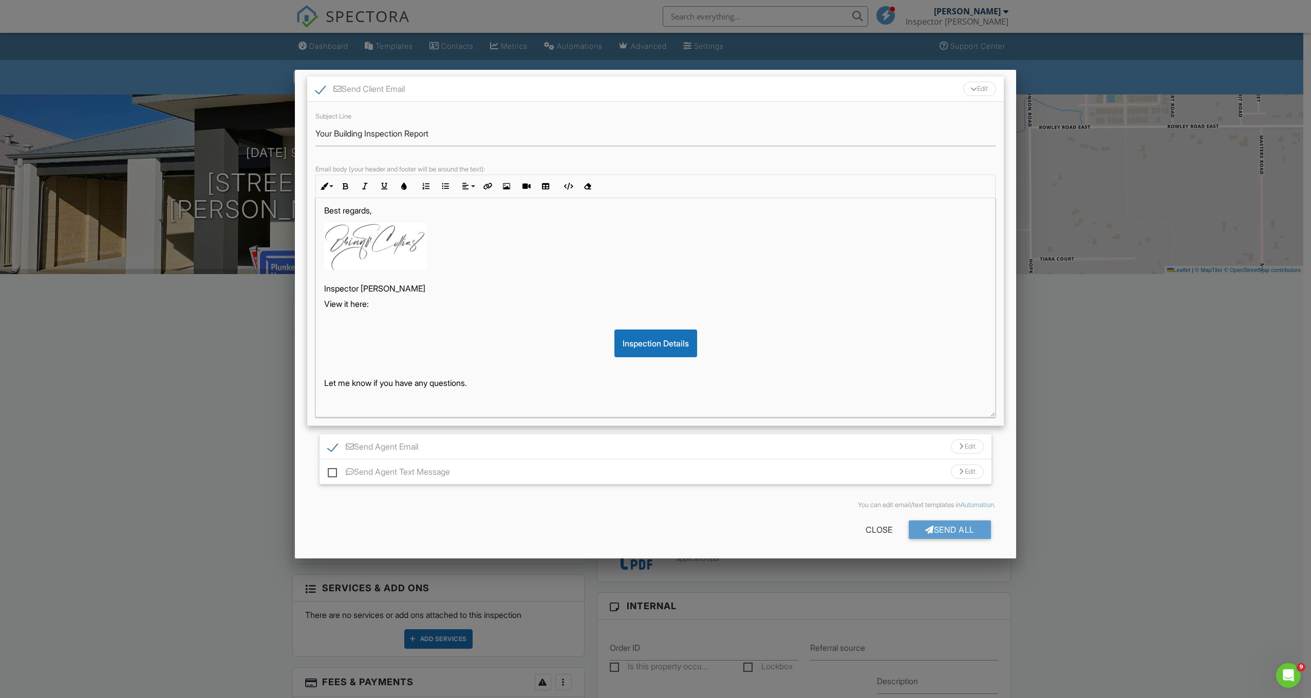
checkbox input "false"
click at [938, 527] on div "Send All" at bounding box center [949, 530] width 82 height 18
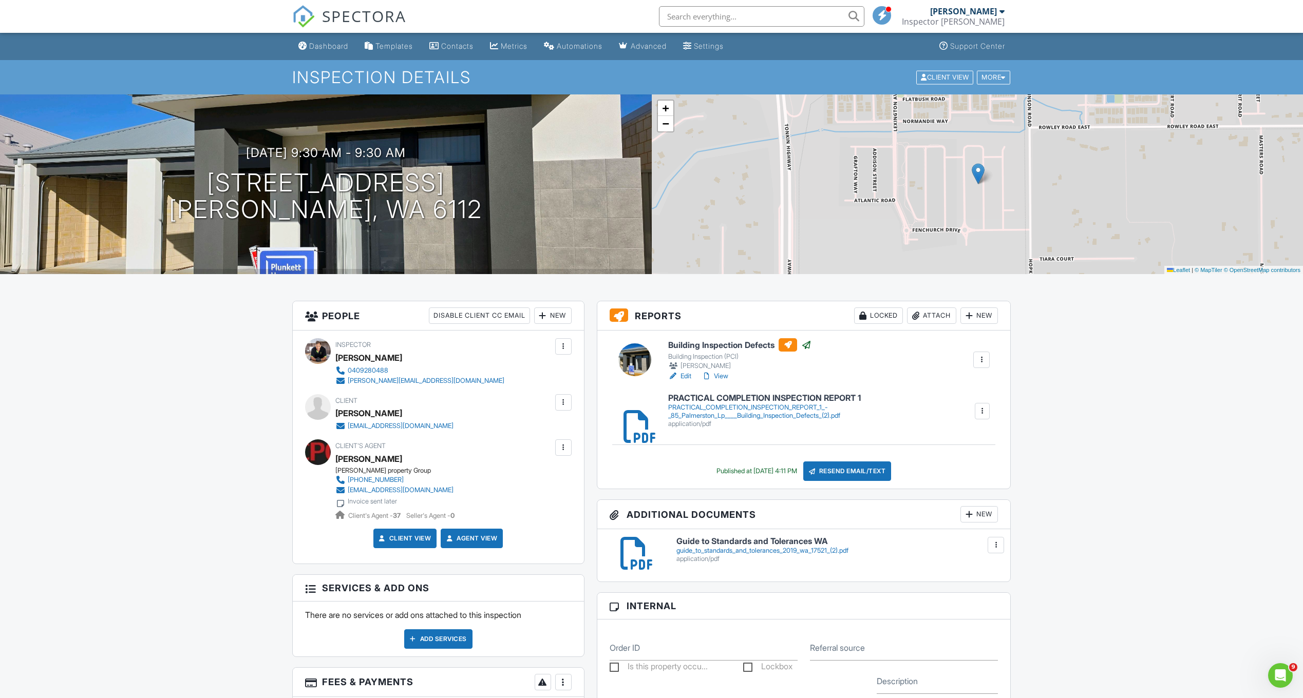
click at [331, 42] on div "Dashboard" at bounding box center [328, 46] width 39 height 9
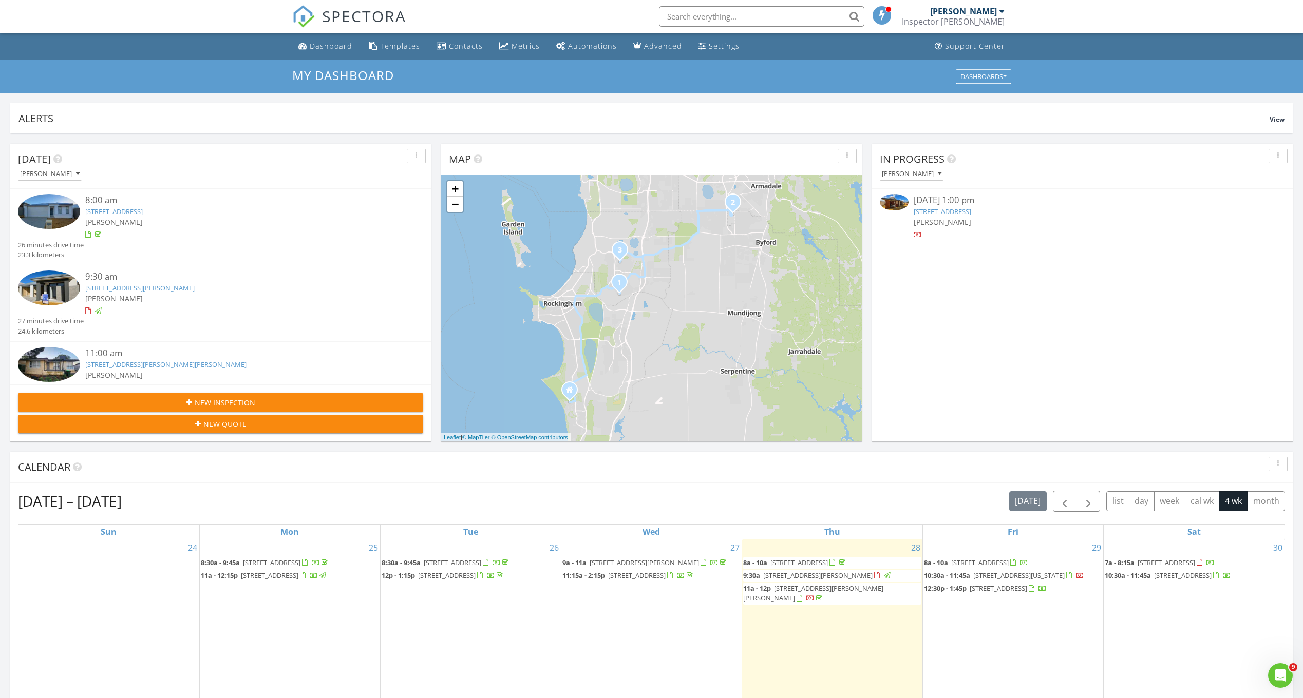
click at [852, 576] on span "[STREET_ADDRESS][PERSON_NAME]" at bounding box center [817, 575] width 109 height 9
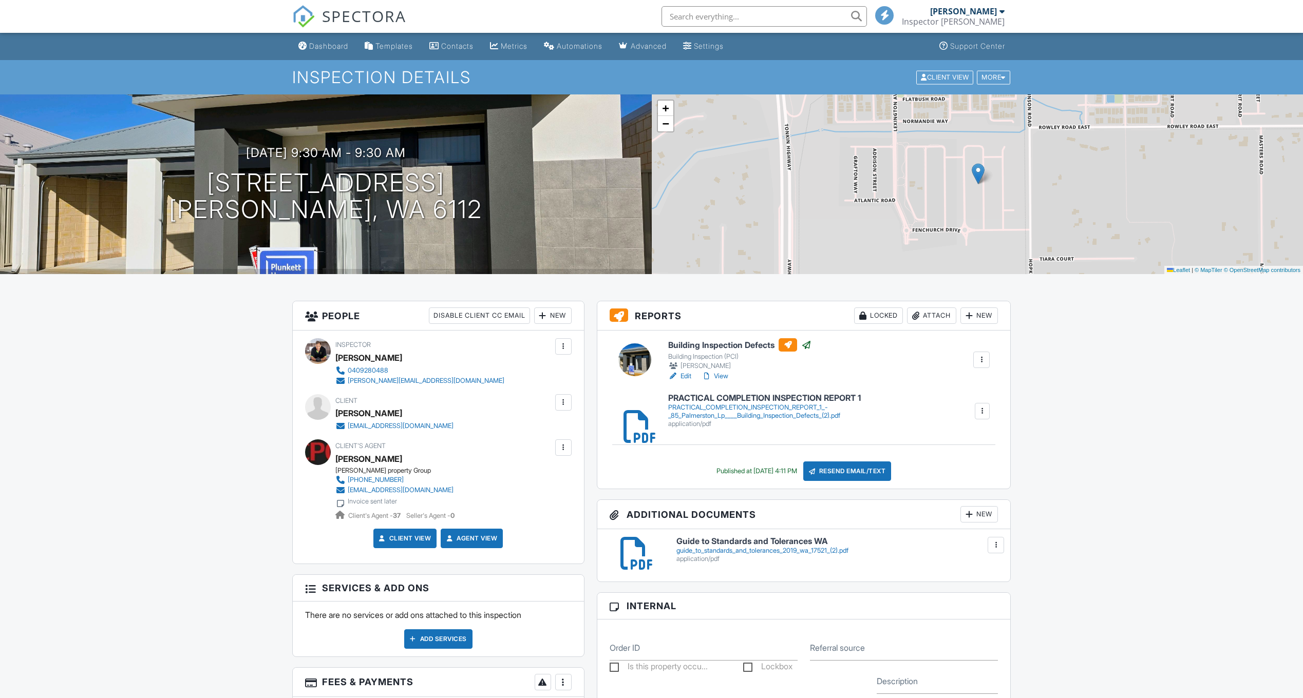
click at [870, 316] on div "Locked" at bounding box center [878, 316] width 49 height 16
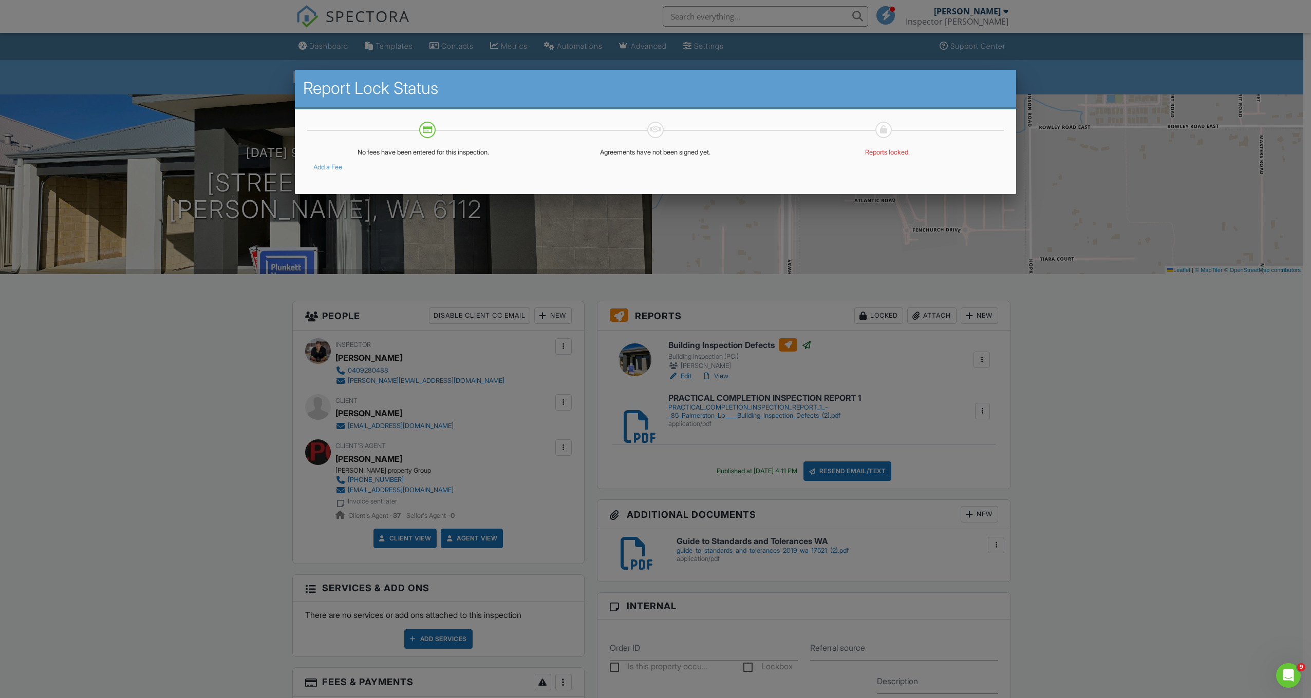
click at [894, 154] on p "Reports locked." at bounding box center [887, 152] width 220 height 8
click at [896, 150] on p "Reports locked." at bounding box center [887, 152] width 220 height 8
click at [478, 156] on p "No fees have been entered for this inspection." at bounding box center [423, 152] width 220 height 8
click at [664, 156] on p "Agreements have not been signed yet." at bounding box center [655, 152] width 220 height 8
click at [675, 149] on p "Agreements have not been signed yet." at bounding box center [655, 152] width 220 height 8
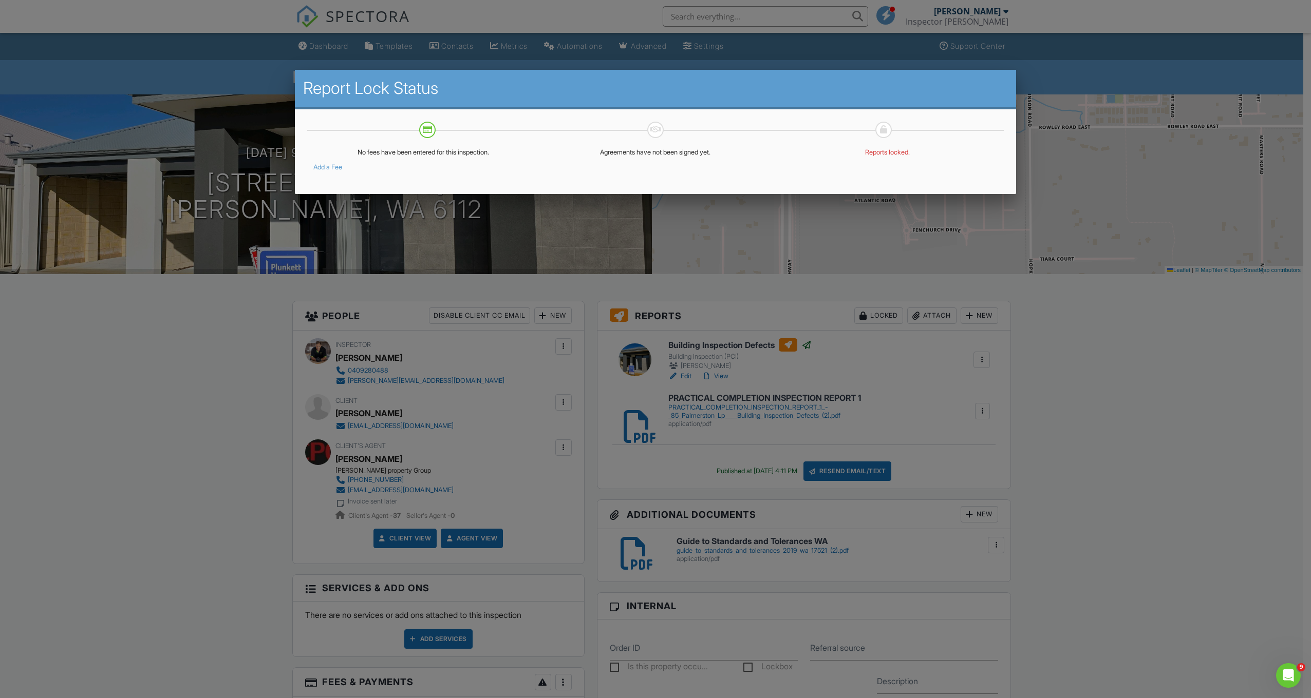
click at [1136, 339] on div at bounding box center [655, 385] width 1311 height 873
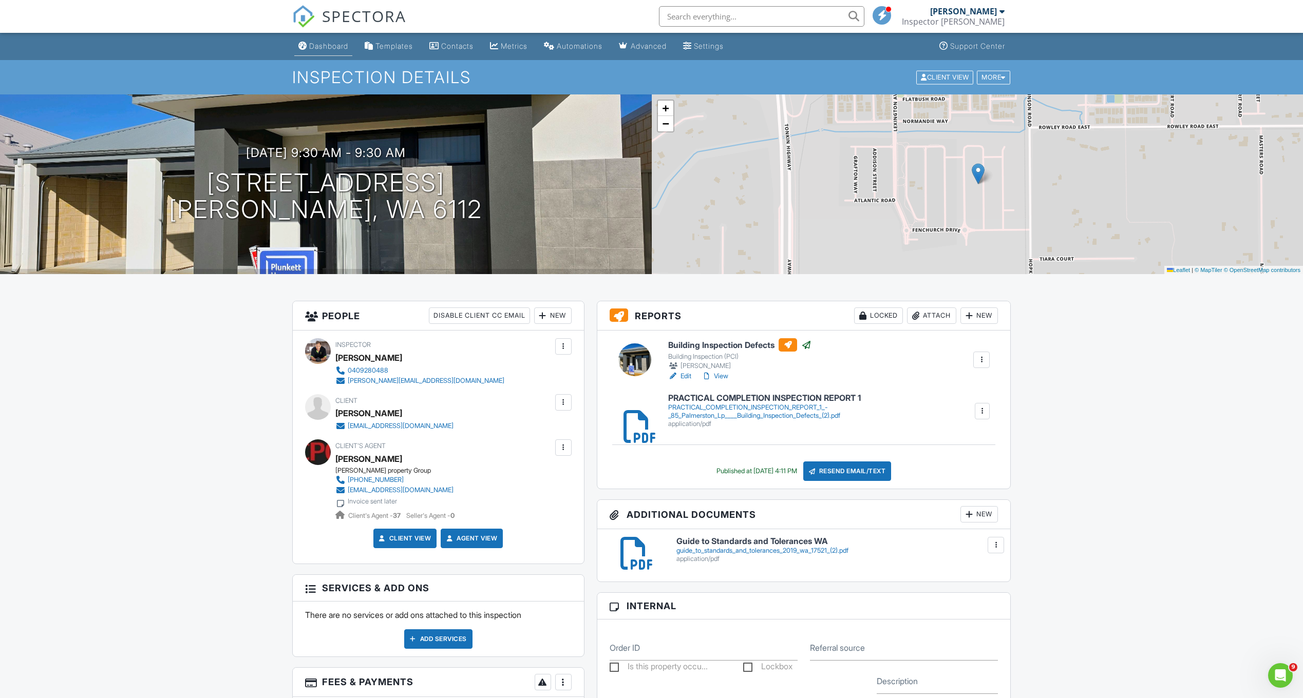
click at [341, 48] on div "Dashboard" at bounding box center [328, 46] width 39 height 9
